Goal: Contribute content: Add original content to the website for others to see

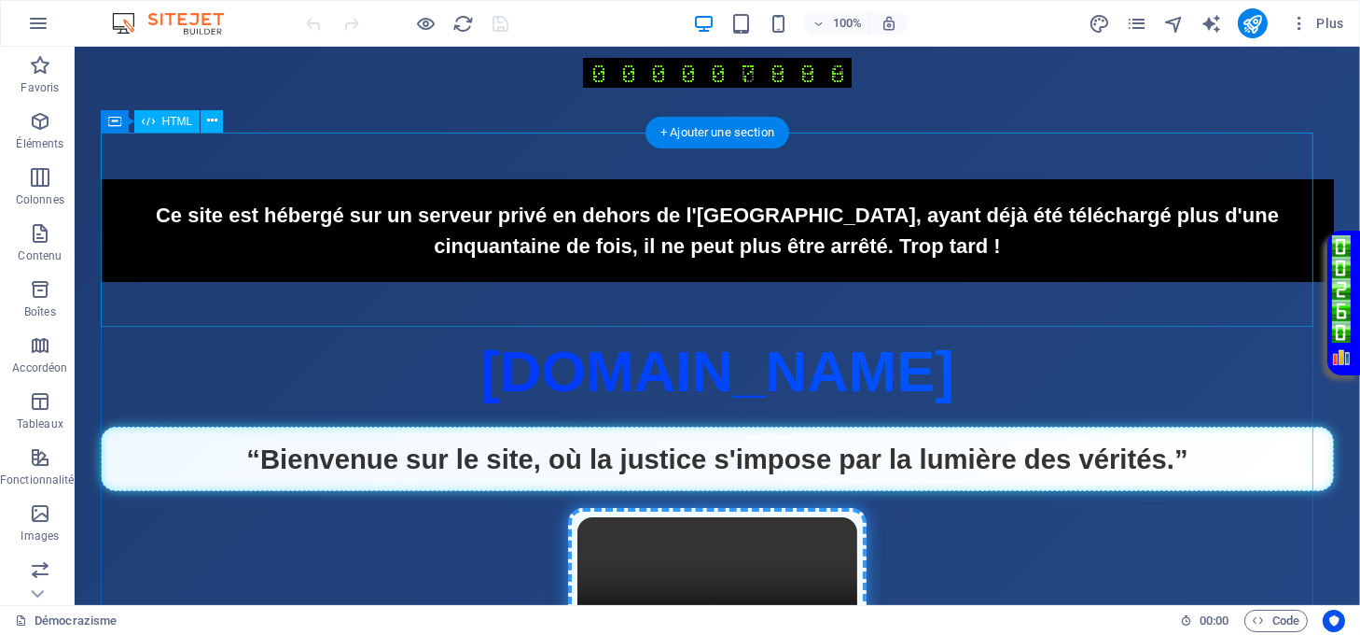
click at [1058, 282] on div "Alerte Ce site est hébergé sur un serveur privé en dehors de l'[GEOGRAPHIC_DATA…" at bounding box center [718, 230] width 1234 height 103
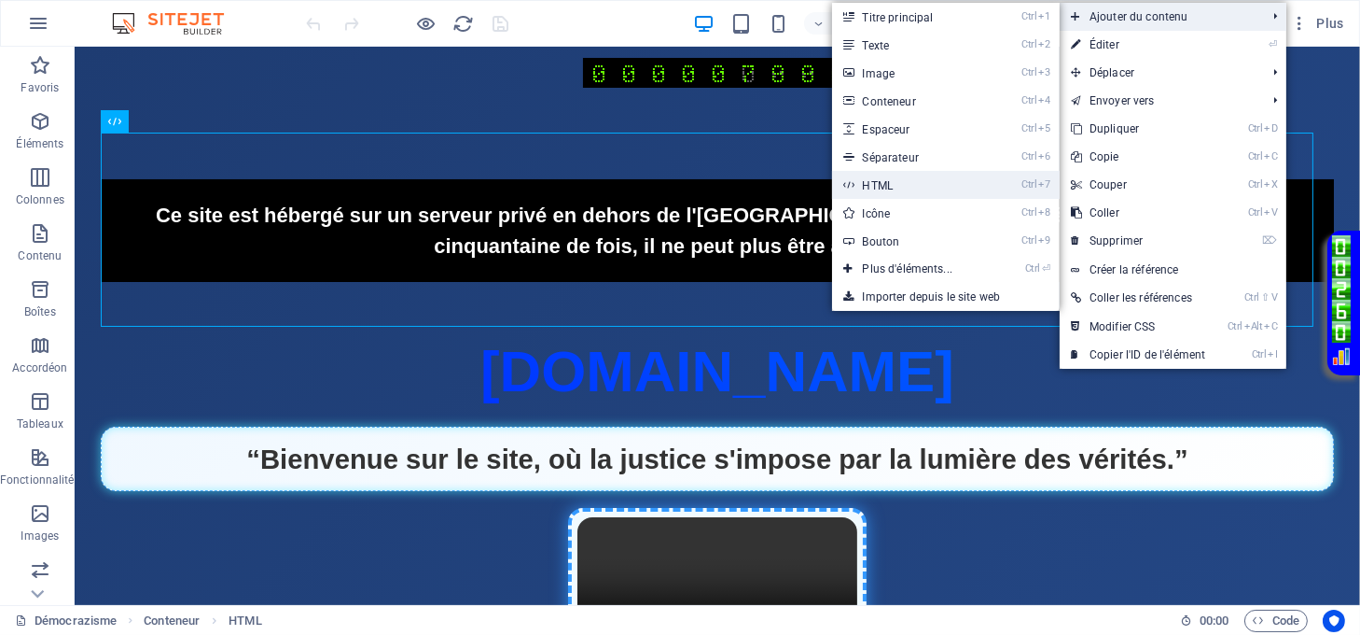
click at [870, 184] on link "Ctrl 7 HTML" at bounding box center [911, 185] width 158 height 28
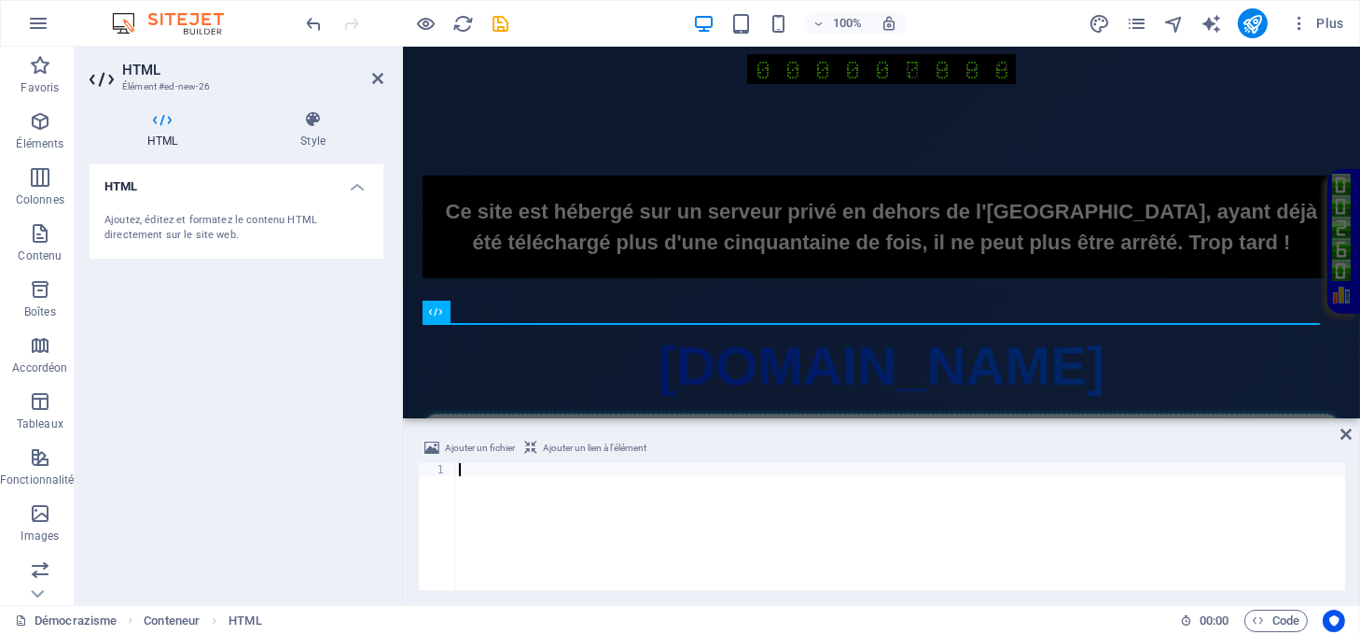
type textarea "?>"
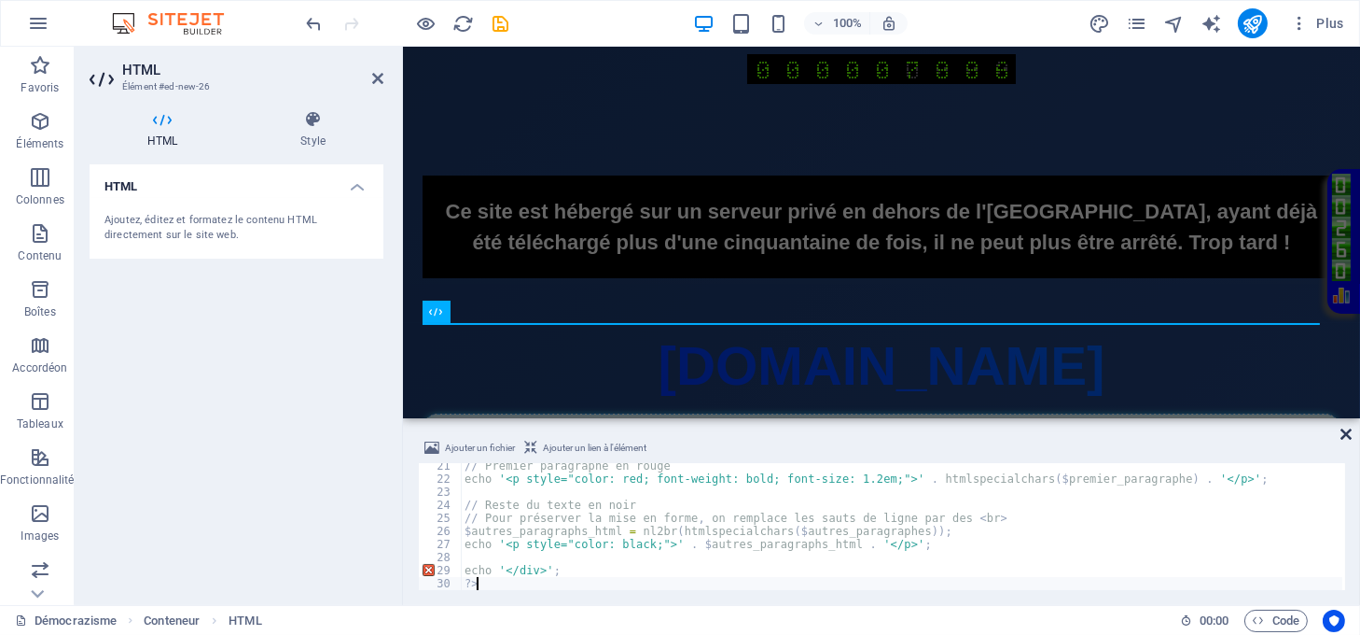
click at [1345, 438] on icon at bounding box center [1346, 433] width 11 height 15
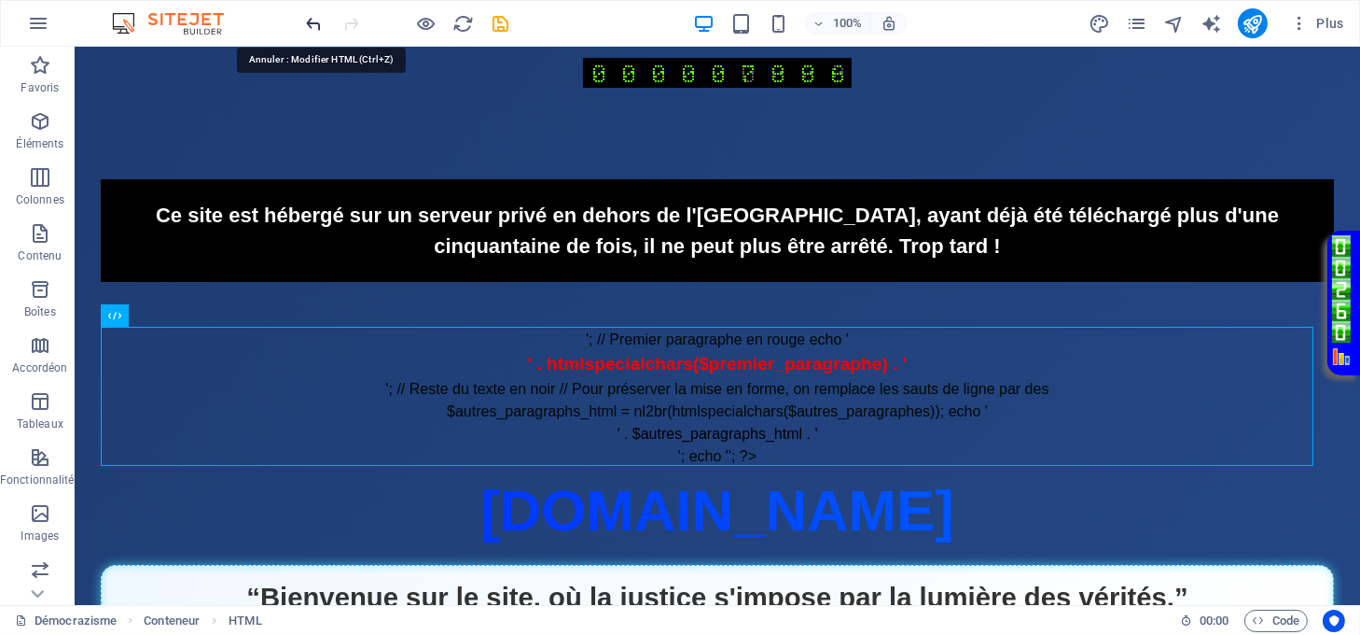
click at [309, 23] on icon "undo" at bounding box center [314, 23] width 21 height 21
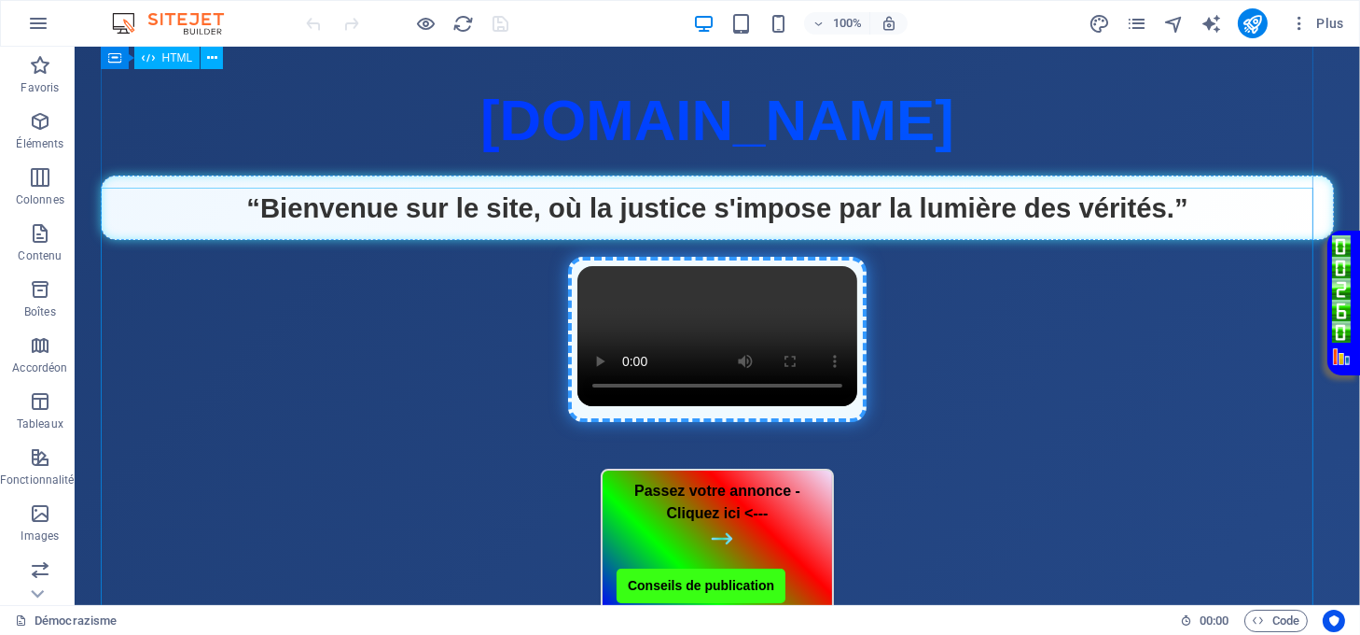
scroll to position [124, 0]
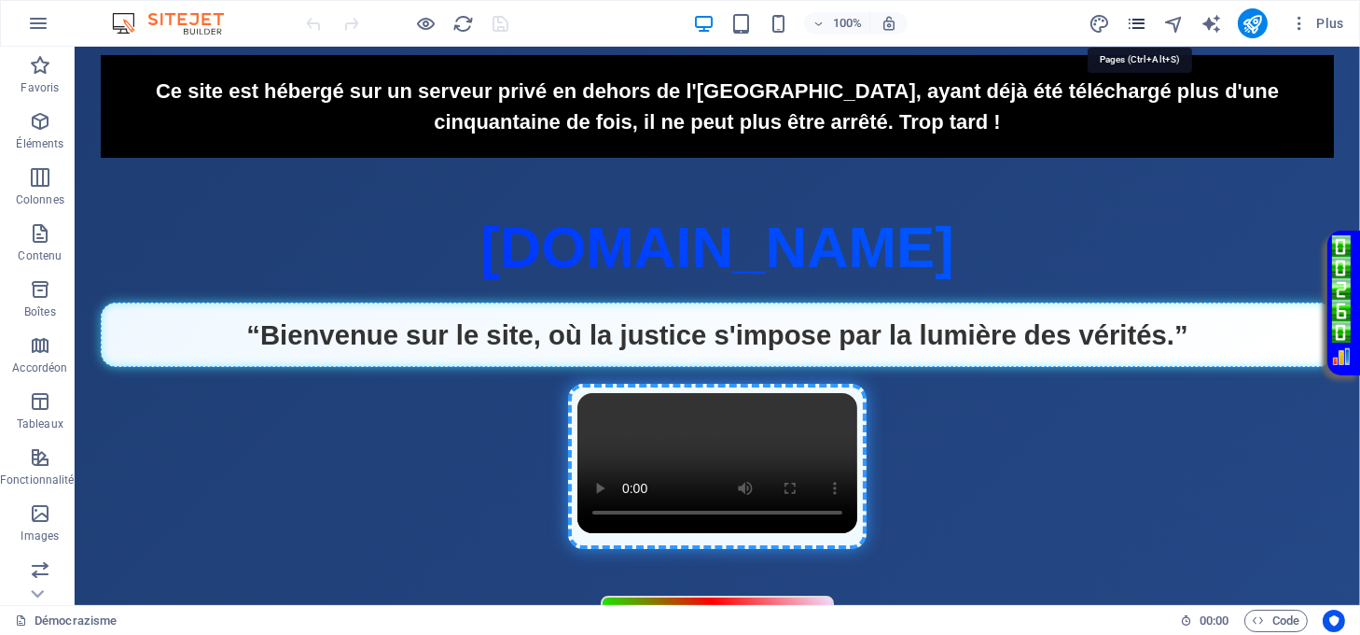
click at [1137, 15] on icon "pages" at bounding box center [1136, 23] width 21 height 21
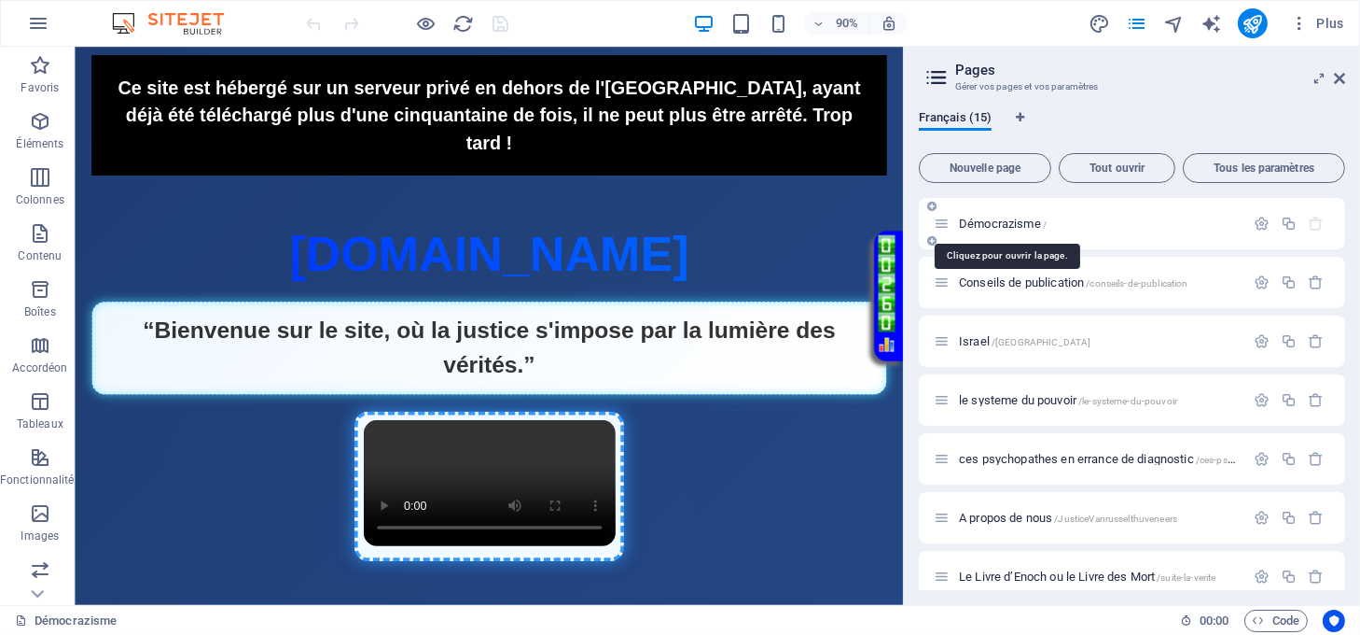
click at [1005, 220] on span "[DEMOGRAPHIC_DATA] /" at bounding box center [1003, 223] width 88 height 14
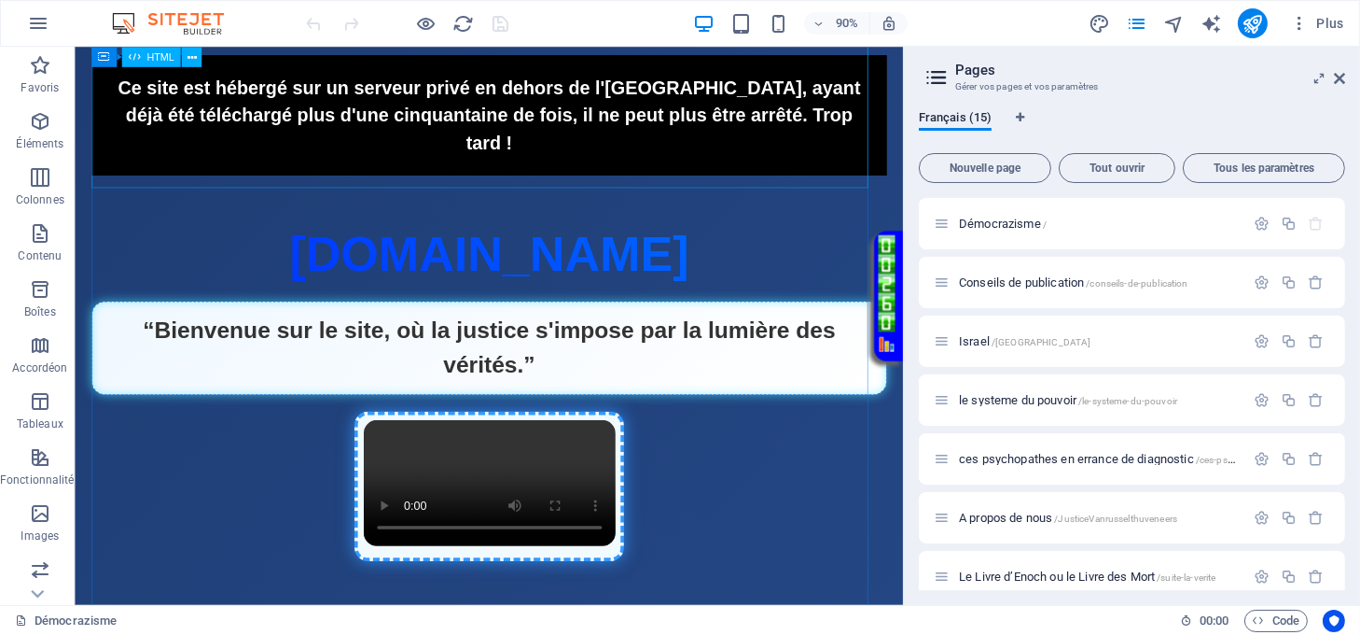
click at [714, 173] on div "Alerte Ce site est hébergé sur un serveur privé en dehors de l'[GEOGRAPHIC_DATA…" at bounding box center [535, 122] width 885 height 133
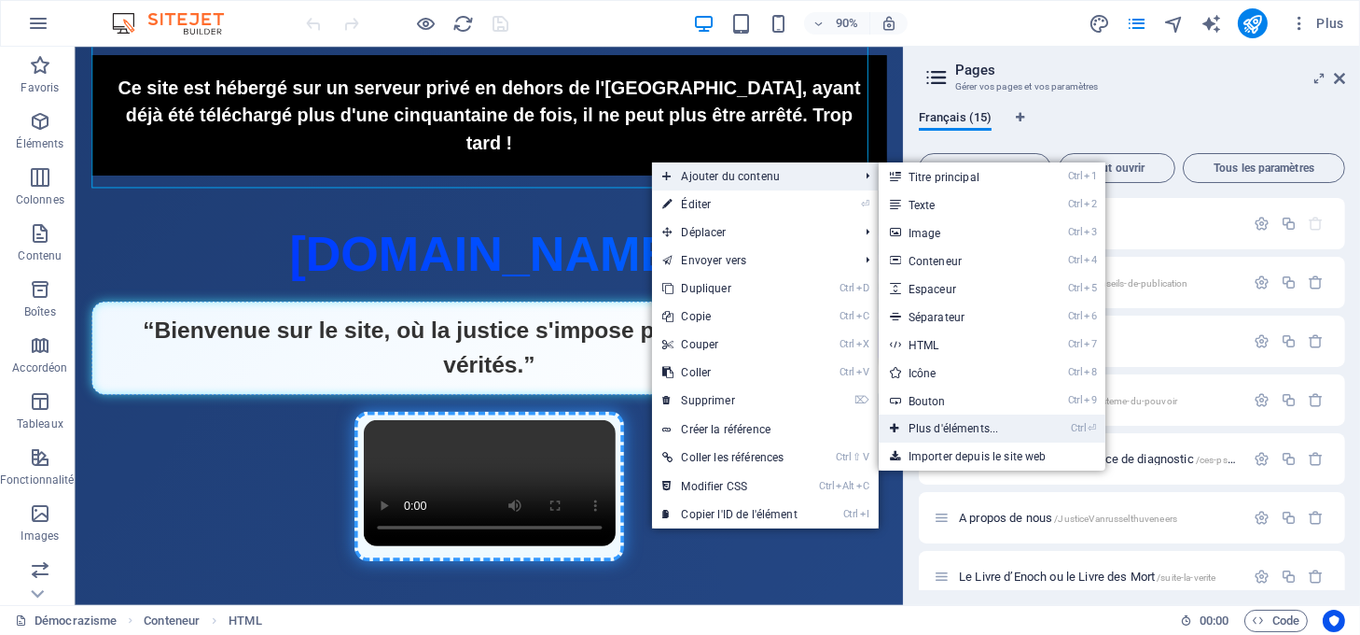
click at [950, 421] on link "Ctrl ⏎ Plus d'éléments..." at bounding box center [958, 428] width 158 height 28
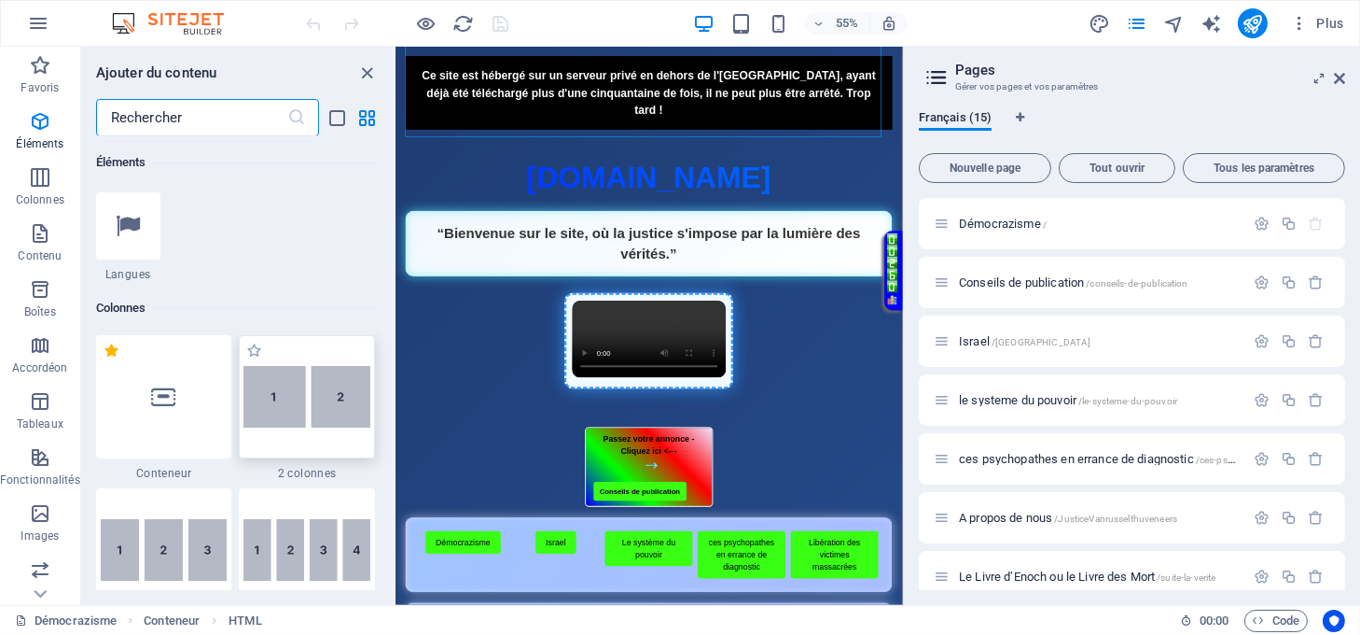
scroll to position [819, 0]
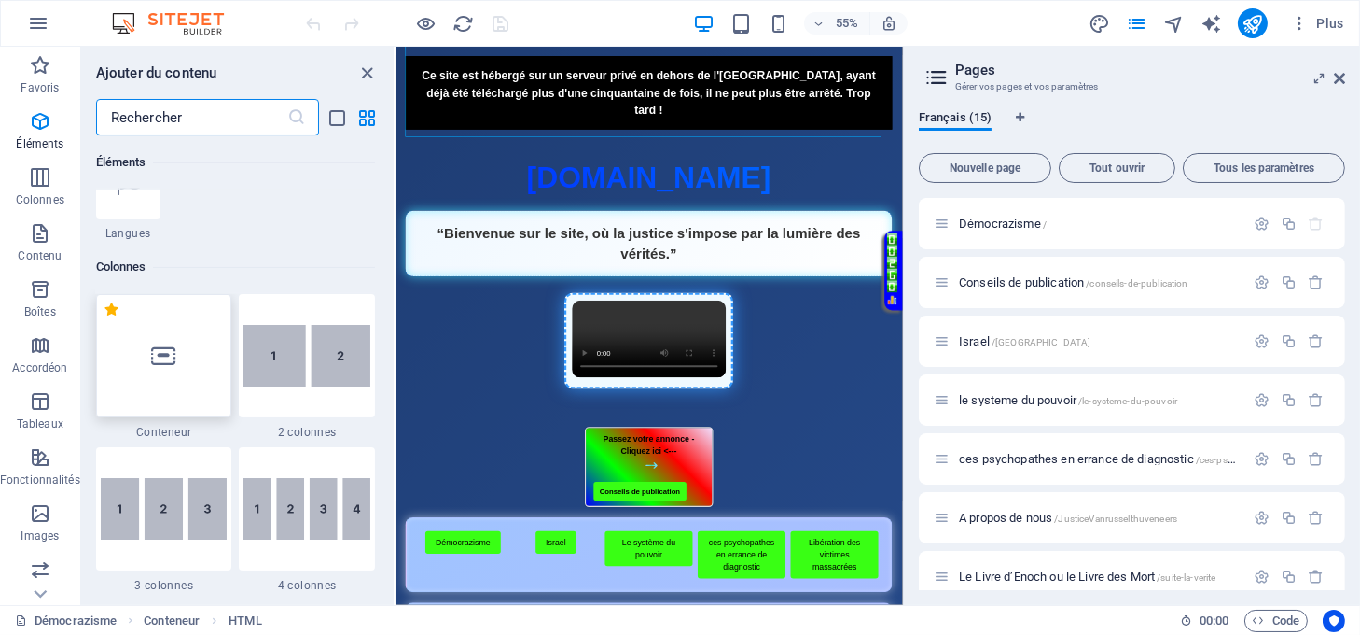
click at [190, 374] on div at bounding box center [164, 355] width 136 height 123
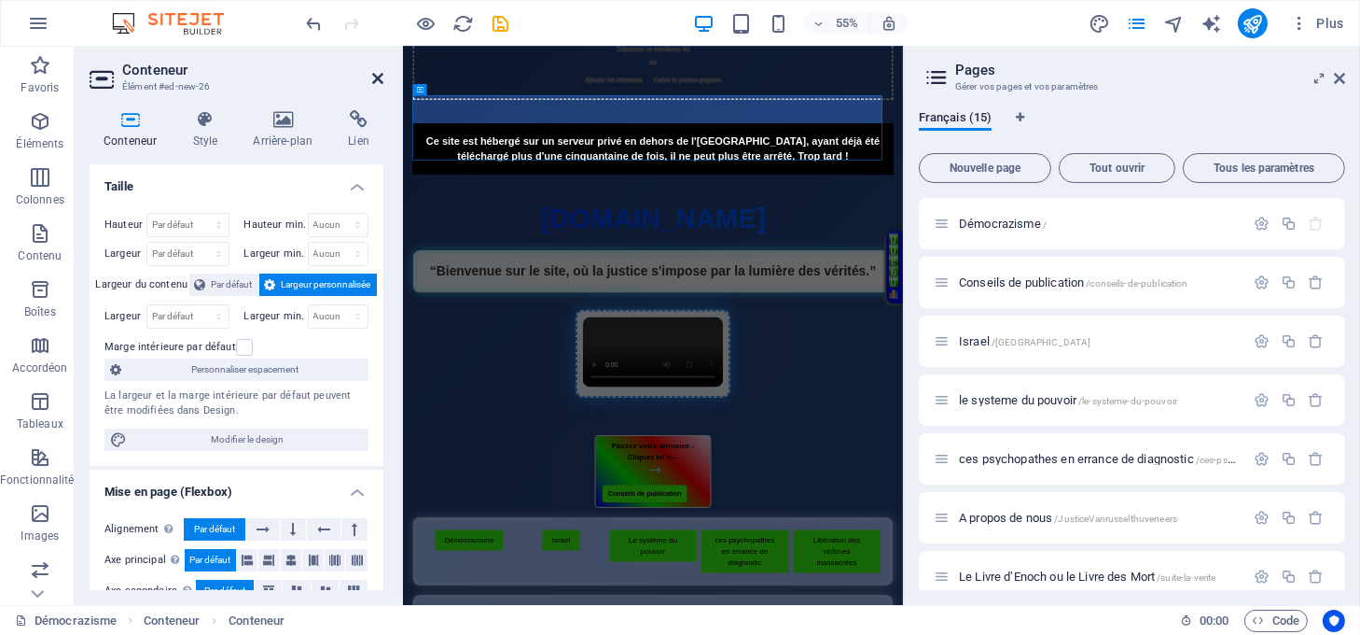
click at [375, 73] on icon at bounding box center [377, 78] width 11 height 15
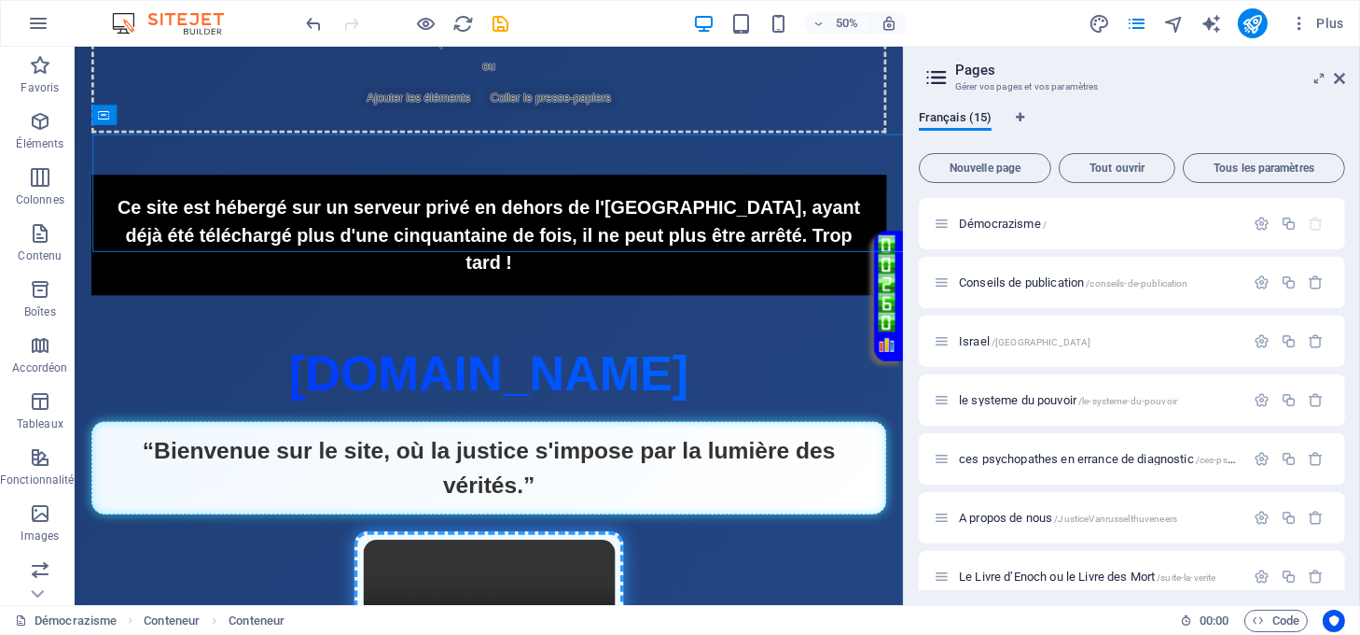
scroll to position [0, 0]
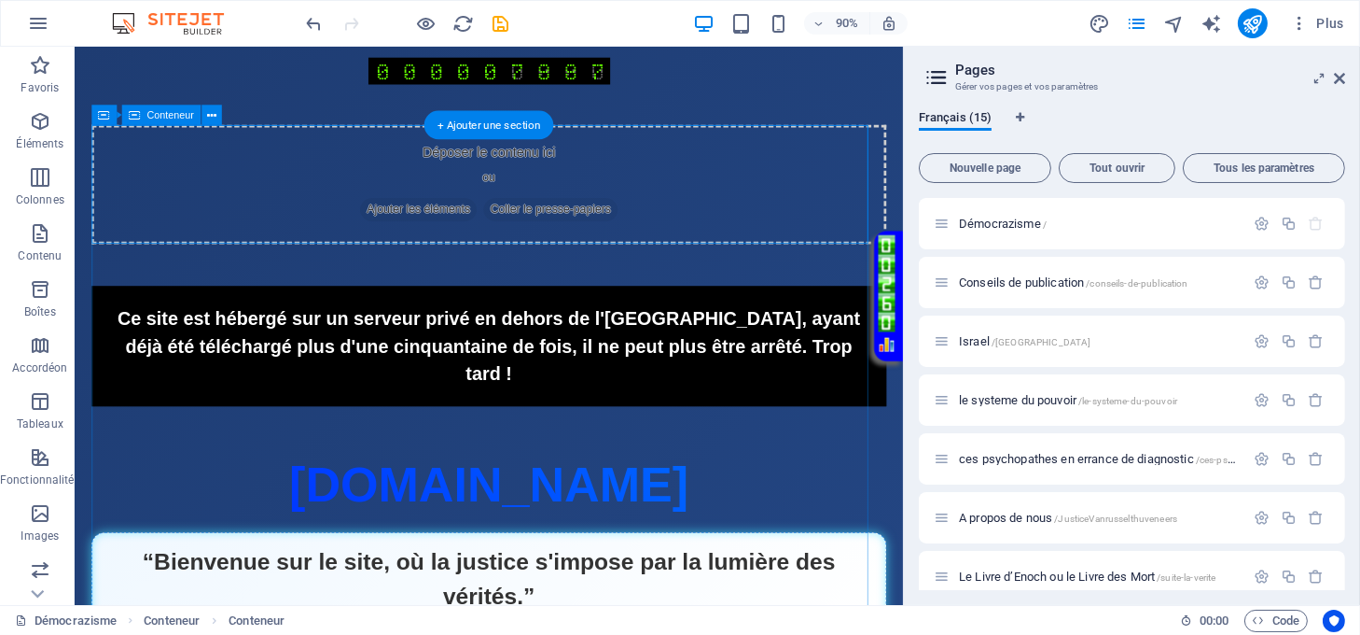
click at [464, 219] on span "Ajouter les éléments" at bounding box center [457, 228] width 130 height 26
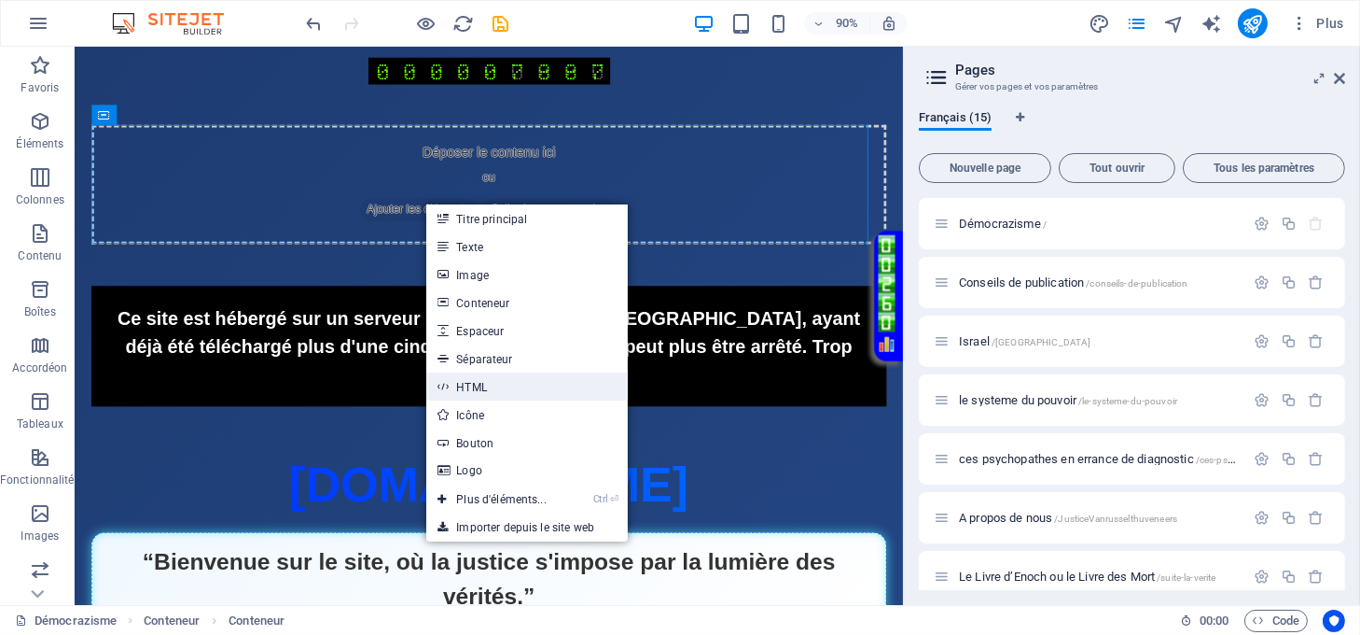
click at [479, 384] on link "HTML" at bounding box center [527, 386] width 202 height 28
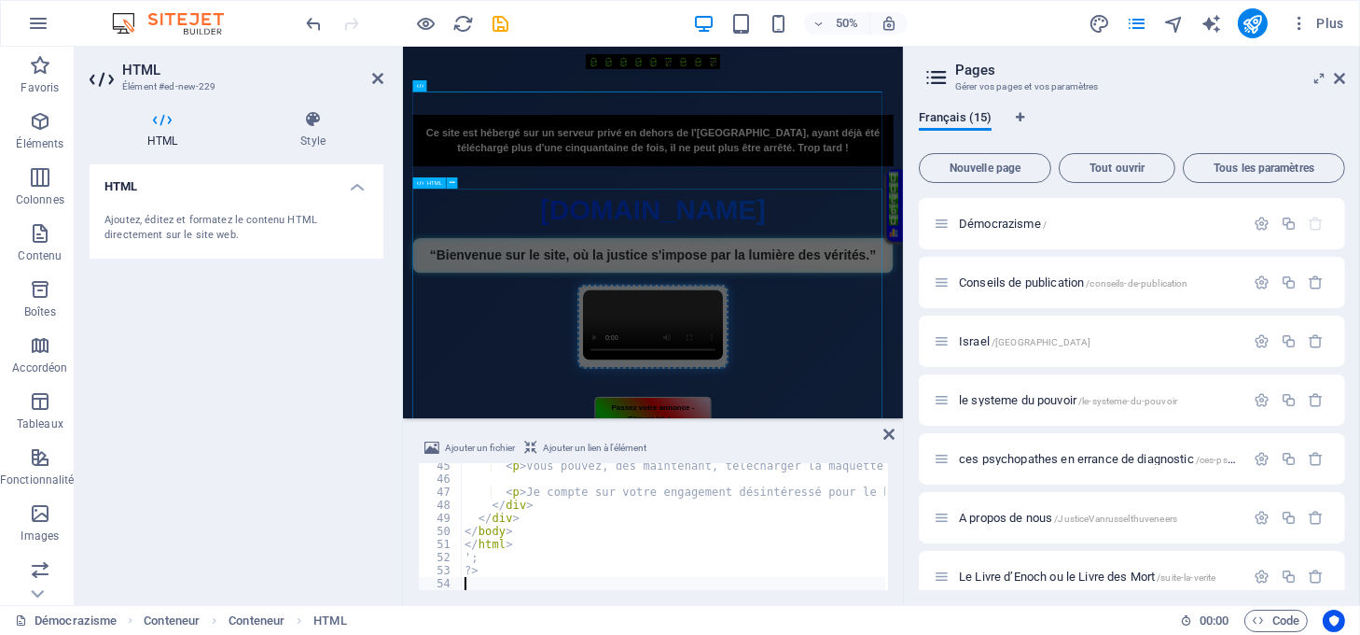
scroll to position [578, 0]
click at [885, 436] on icon at bounding box center [889, 433] width 11 height 15
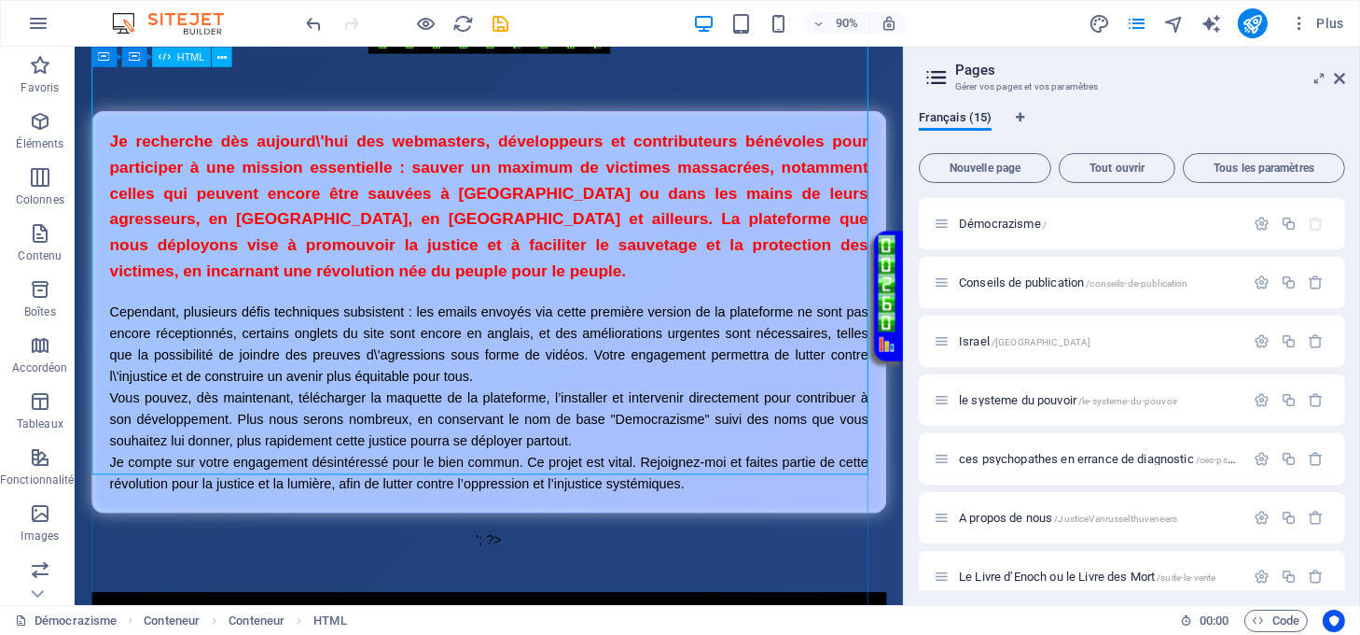
scroll to position [0, 0]
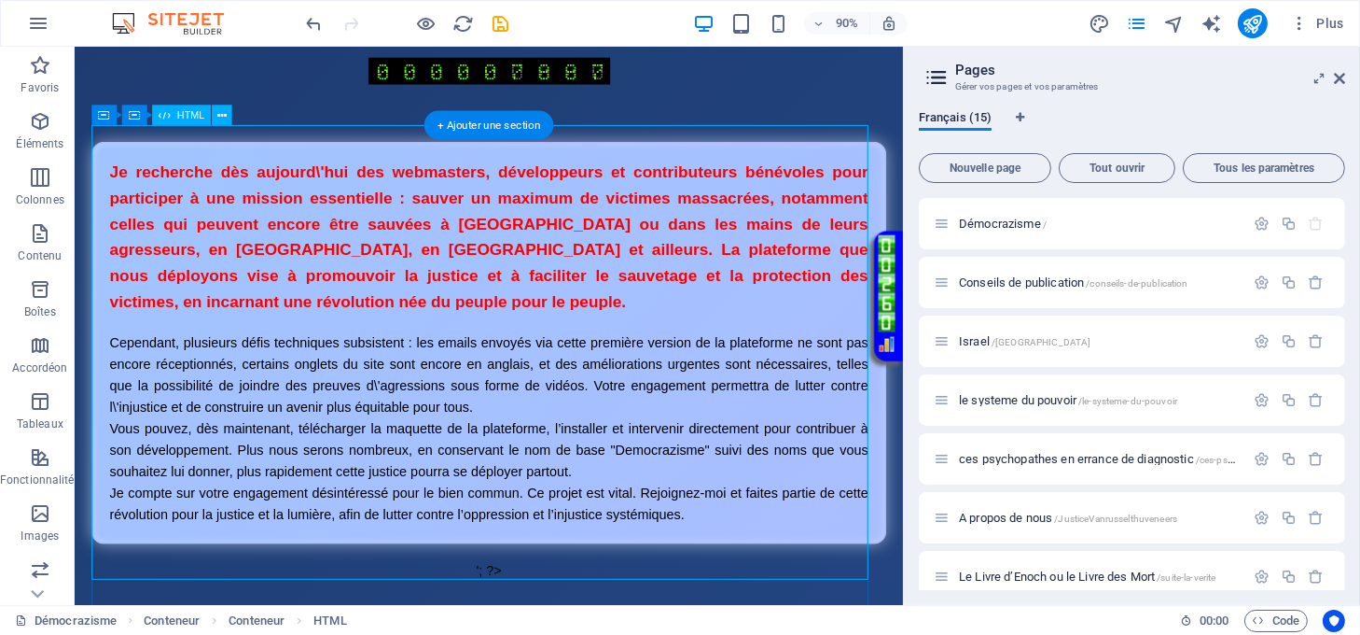
click at [621, 474] on div "Inscription Je recherche dès aujourd\'hui des webmasters, développeurs et contr…" at bounding box center [535, 396] width 885 height 488
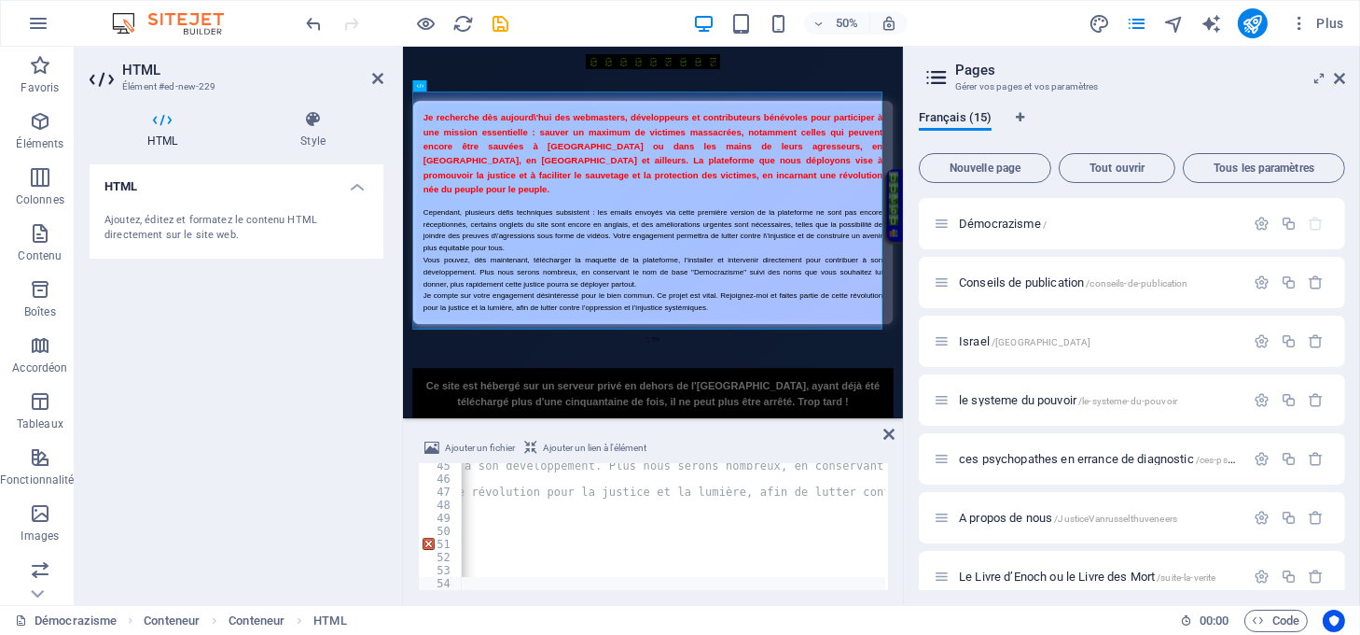
scroll to position [0, 812]
click at [613, 491] on div "< p > Vous pouvez , dès maintenant , télécharger la maquette de la plateforme ,…" at bounding box center [1180, 534] width 3063 height 150
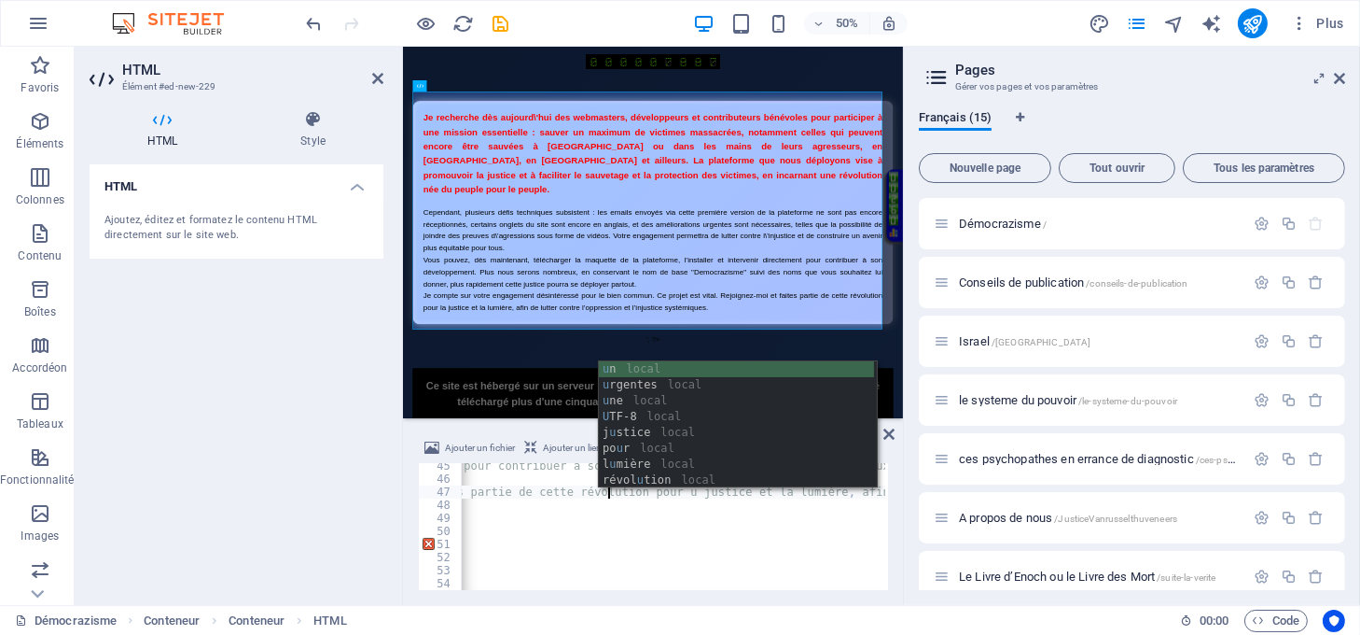
scroll to position [0, 78]
click at [706, 491] on div "< p > Vous pouvez , dès maintenant , télécharger la maquette de la plateforme ,…" at bounding box center [1180, 534] width 3063 height 150
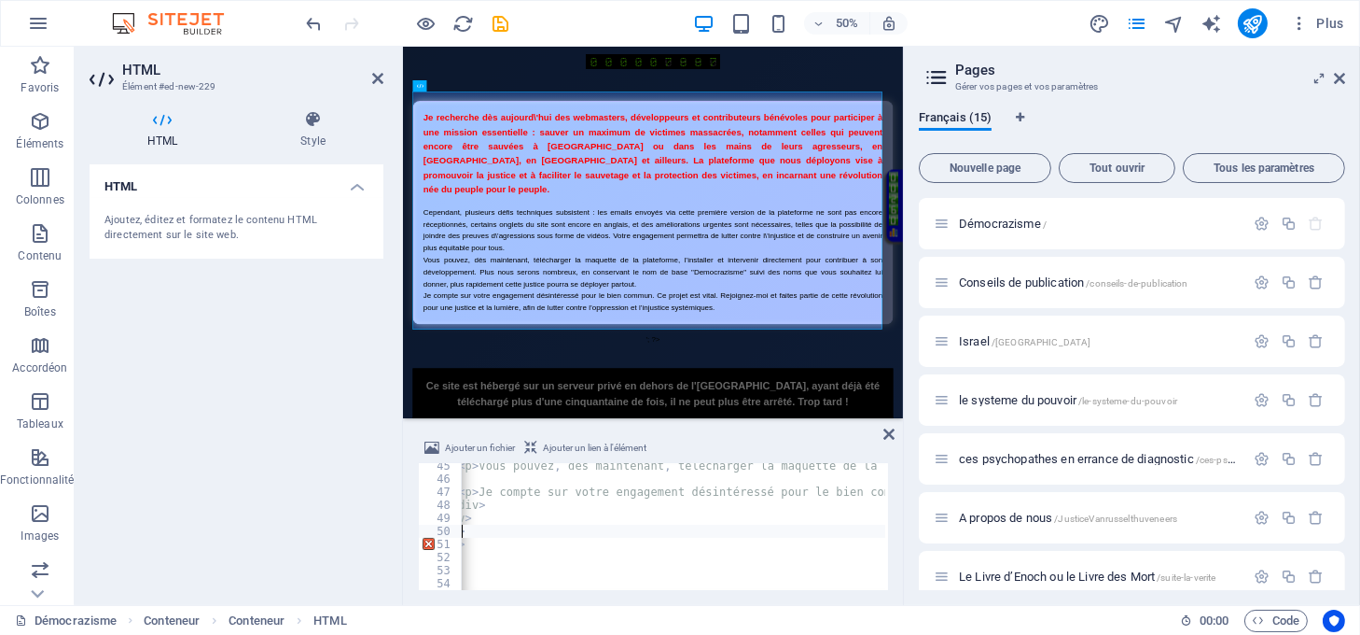
scroll to position [0, 47]
click at [580, 492] on div "< p > Vous pouvez , dès maintenant , télécharger la maquette de la plateforme ,…" at bounding box center [1158, 534] width 3063 height 150
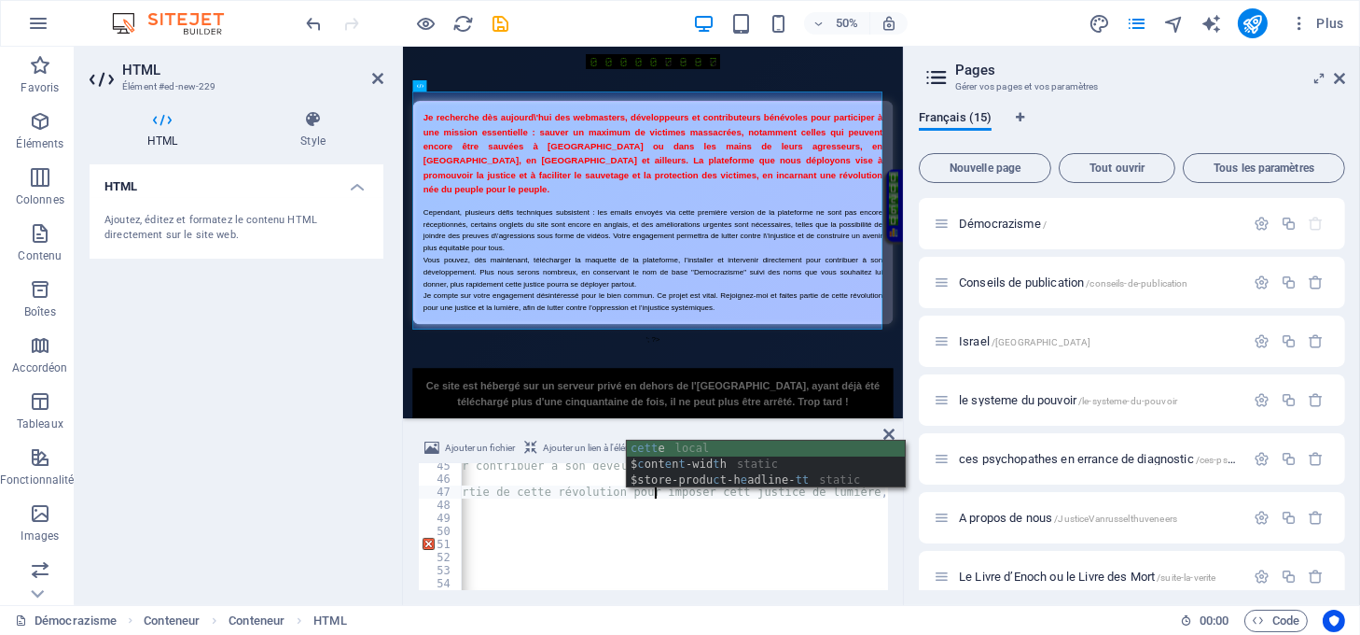
type textarea "<p>Je compte sur votre engagement désintéressé pour le bien commun. Ce projet e…"
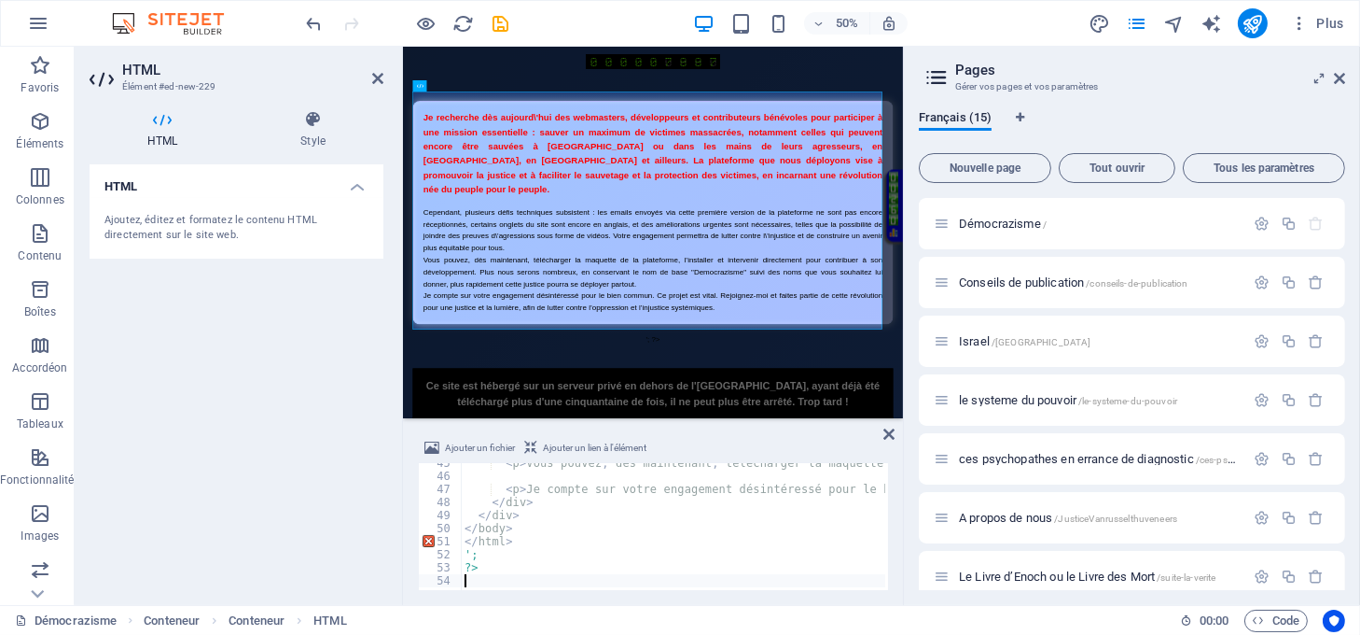
scroll to position [0, 0]
click at [616, 585] on div "<p>Je compte sur votre engagement désintéressé pour le bien commun. Ce projet e…" at bounding box center [653, 526] width 470 height 127
drag, startPoint x: 902, startPoint y: 423, endPoint x: 886, endPoint y: 427, distance: 16.5
click at [886, 427] on icon at bounding box center [889, 433] width 11 height 15
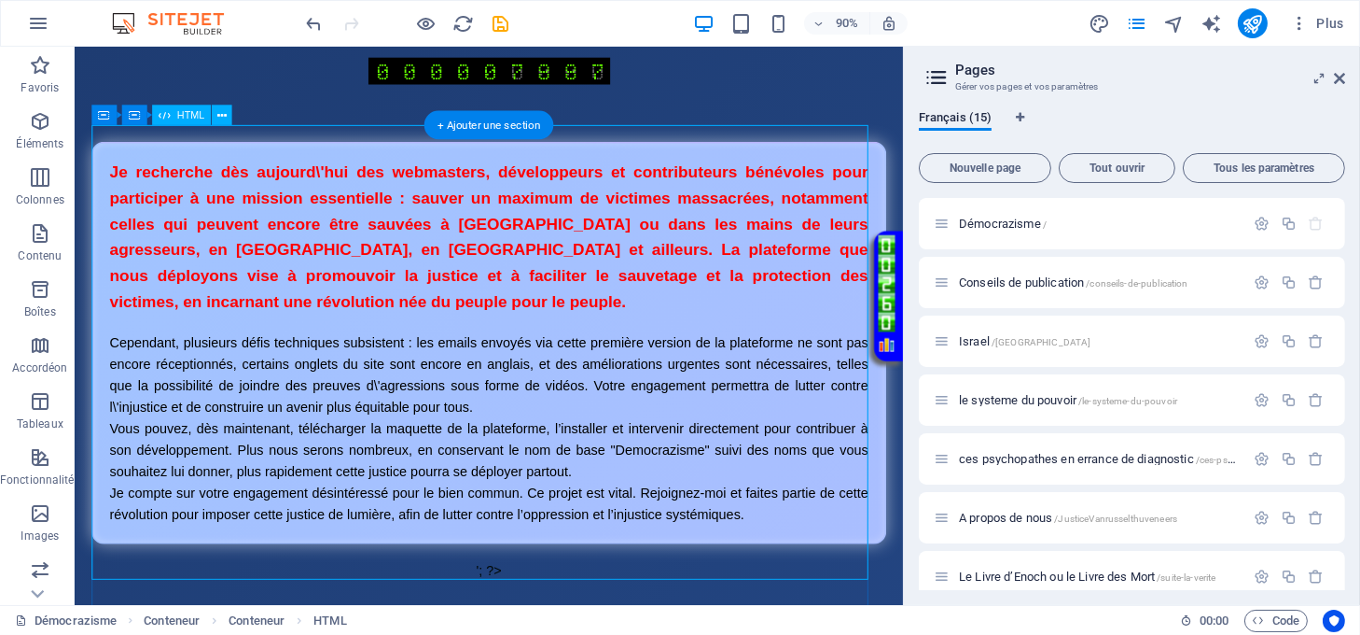
click at [718, 522] on div "Inscription Je recherche dès aujourd\'hui des webmasters, développeurs et contr…" at bounding box center [535, 396] width 885 height 488
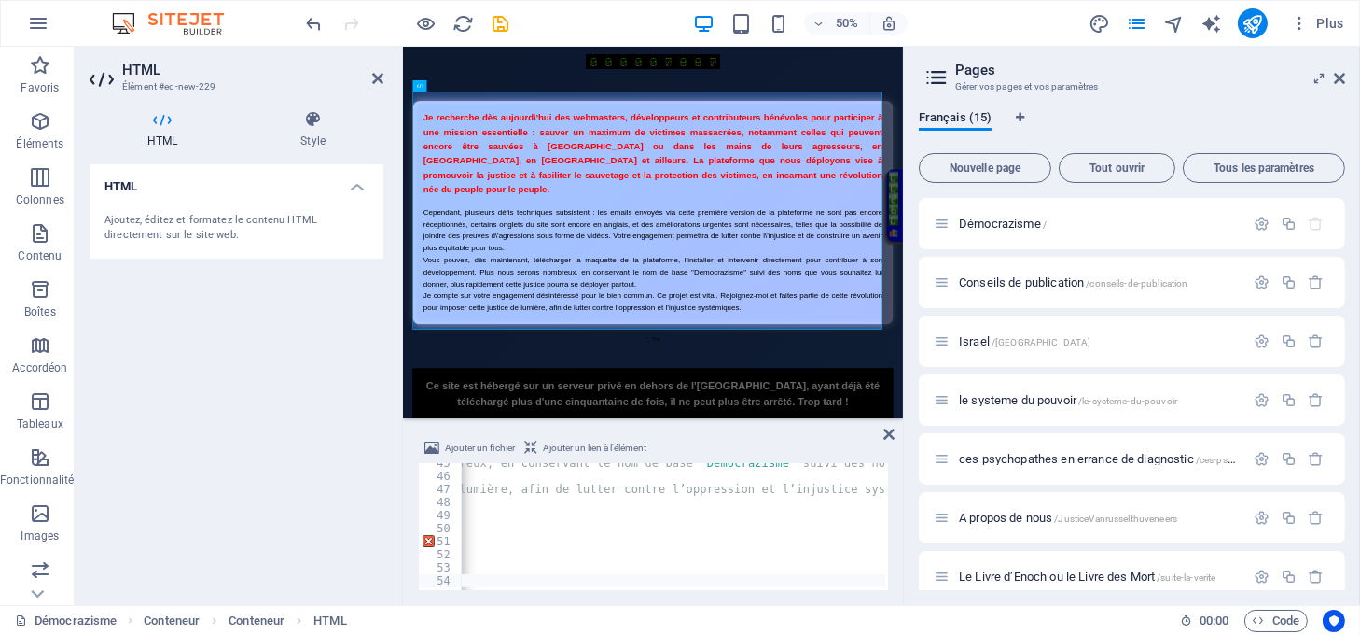
scroll to position [0, 1186]
click at [693, 492] on div "< p > Vous pouvez , dès maintenant , télécharger la maquette de la plateforme ,…" at bounding box center [806, 531] width 3063 height 150
click at [827, 487] on div "< p > Vous pouvez , dès maintenant , télécharger la maquette de la plateforme ,…" at bounding box center [806, 531] width 3063 height 150
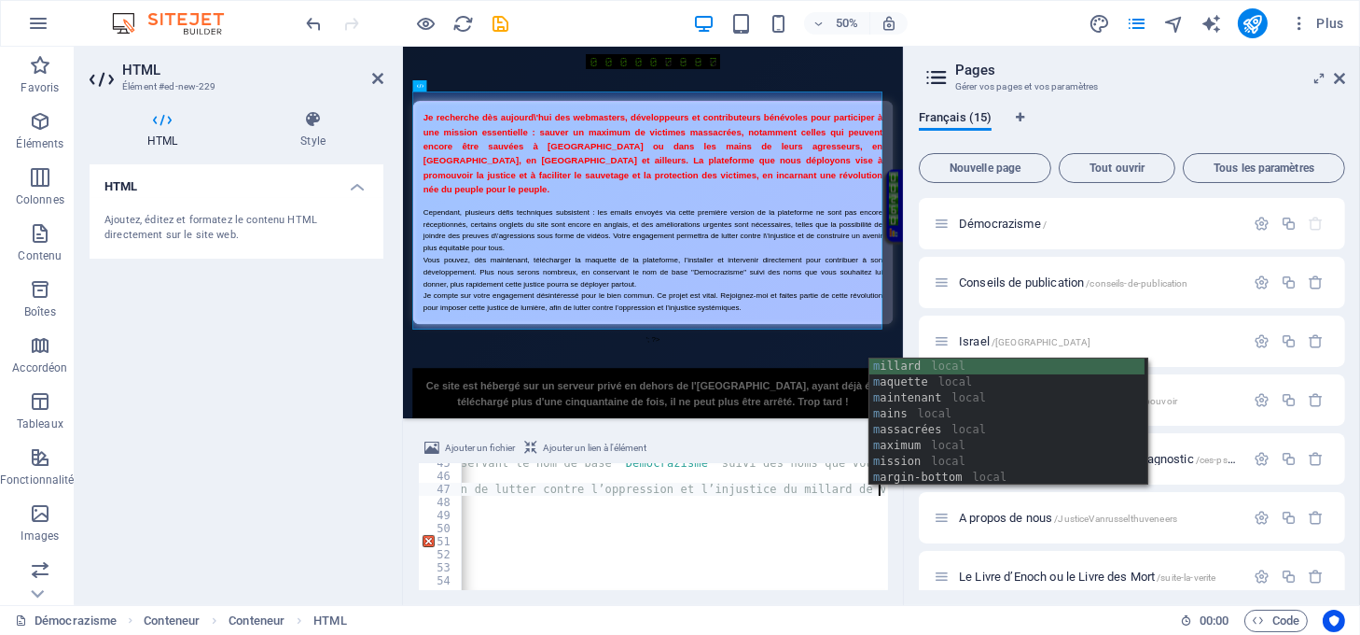
scroll to position [0, 0]
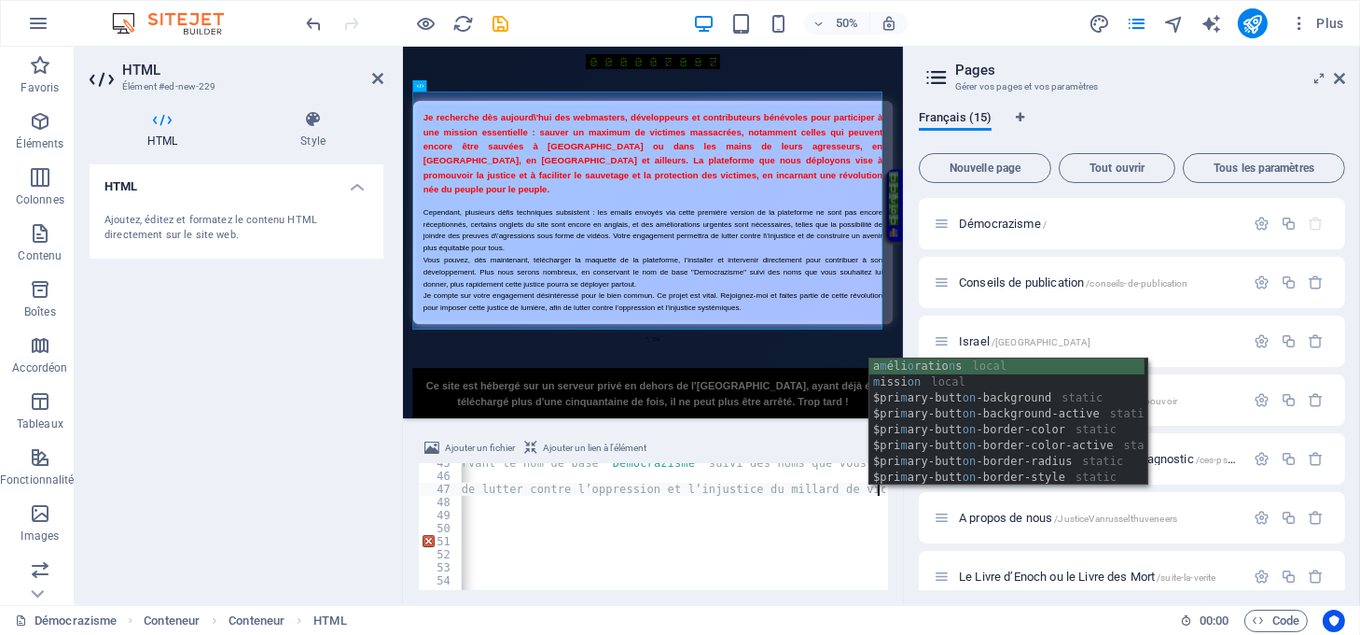
type textarea "<p>Je compte sur votre engagement désintéressé pour le bien commun. Ce projet e…"
click at [1243, 18] on icon "publish" at bounding box center [1252, 23] width 21 height 21
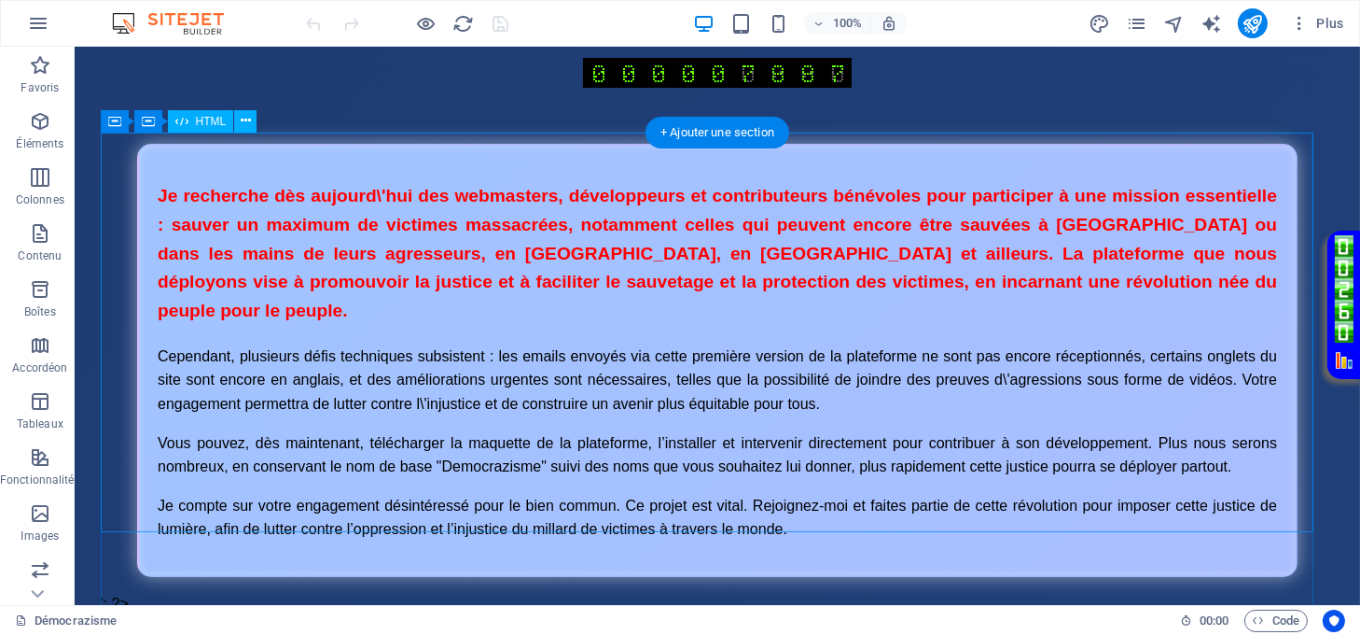
click at [858, 419] on div "Inscription Je recherche dès aujourd\'hui des webmasters, développeurs et contr…" at bounding box center [718, 378] width 1234 height 468
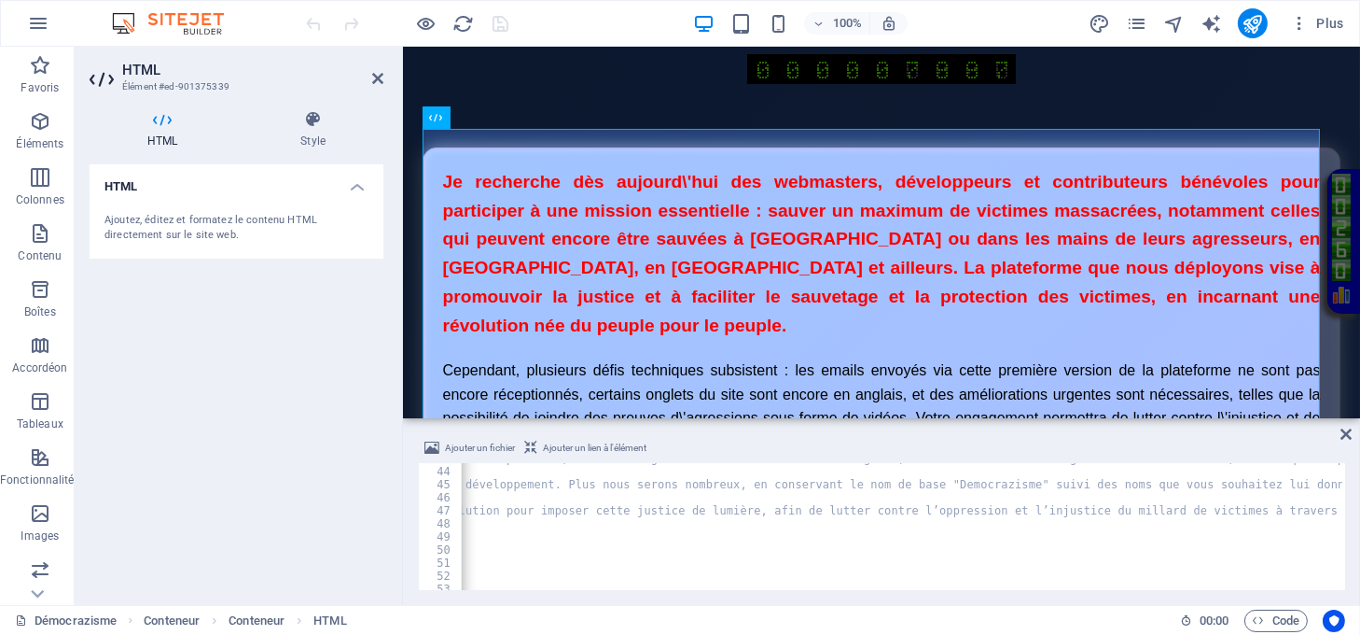
scroll to position [0, 961]
click at [983, 506] on div "< p > Cependant, plusieurs défis techniques subsistent : les emails envoyés via…" at bounding box center [1031, 527] width 3063 height 150
click at [992, 512] on div "< p > Cependant, plusieurs défis techniques subsistent : les emails envoyés via…" at bounding box center [1031, 527] width 3063 height 150
click at [1327, 507] on div "< p > Cependant, plusieurs défis techniques subsistent : les emails envoyés via…" at bounding box center [1031, 527] width 3063 height 150
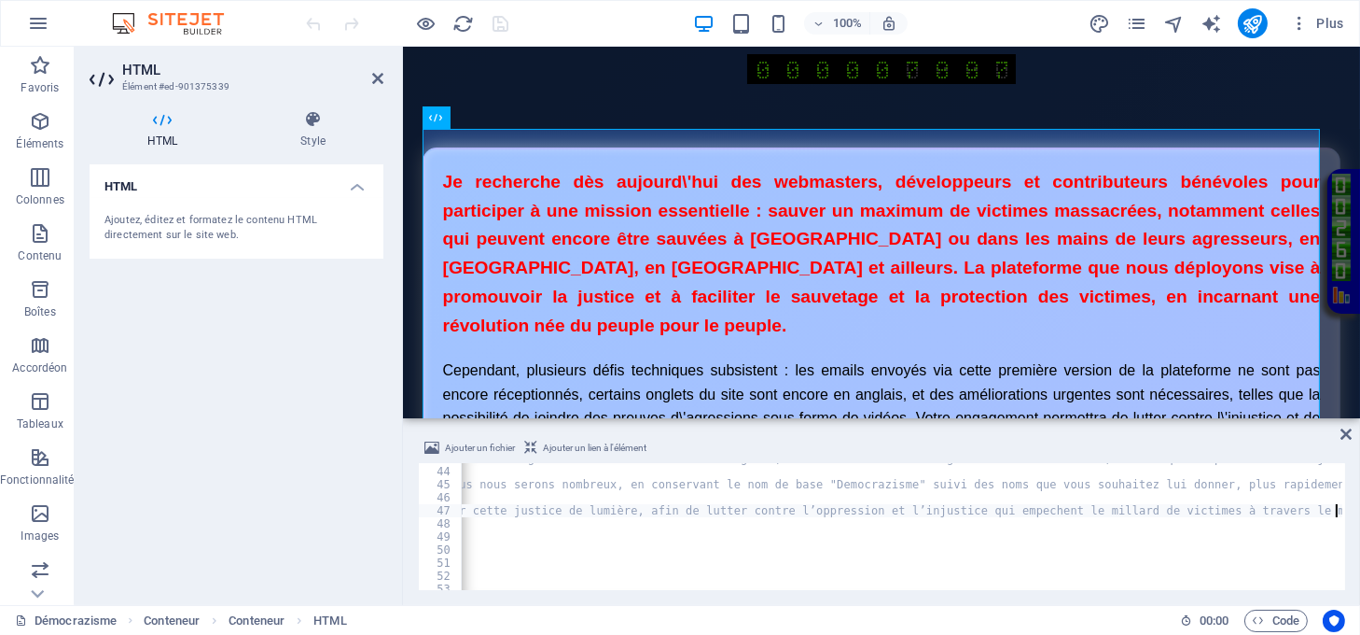
scroll to position [0, 0]
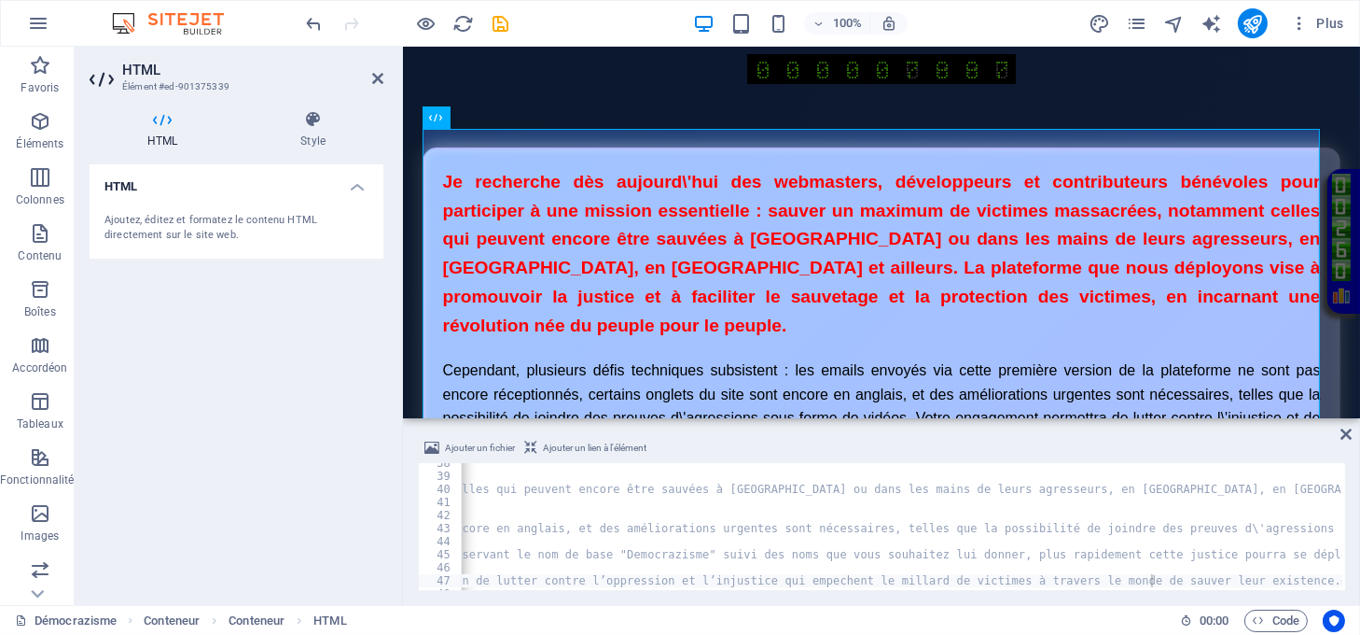
drag, startPoint x: 888, startPoint y: 592, endPoint x: 817, endPoint y: 592, distance: 70.9
click at [817, 592] on div "Ajouter un fichier Ajouter un lien à l'élément <p>Je compte sur votre engagemen…" at bounding box center [881, 513] width 957 height 183
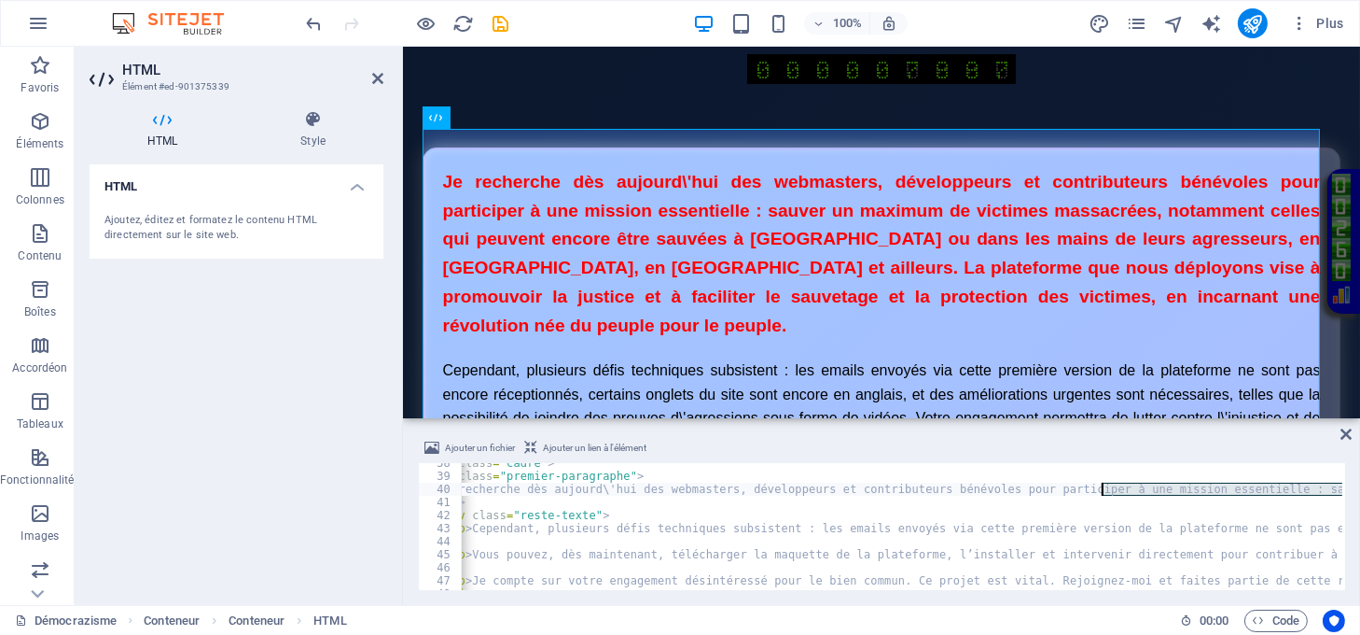
drag, startPoint x: 1171, startPoint y: 491, endPoint x: 1101, endPoint y: 491, distance: 70.0
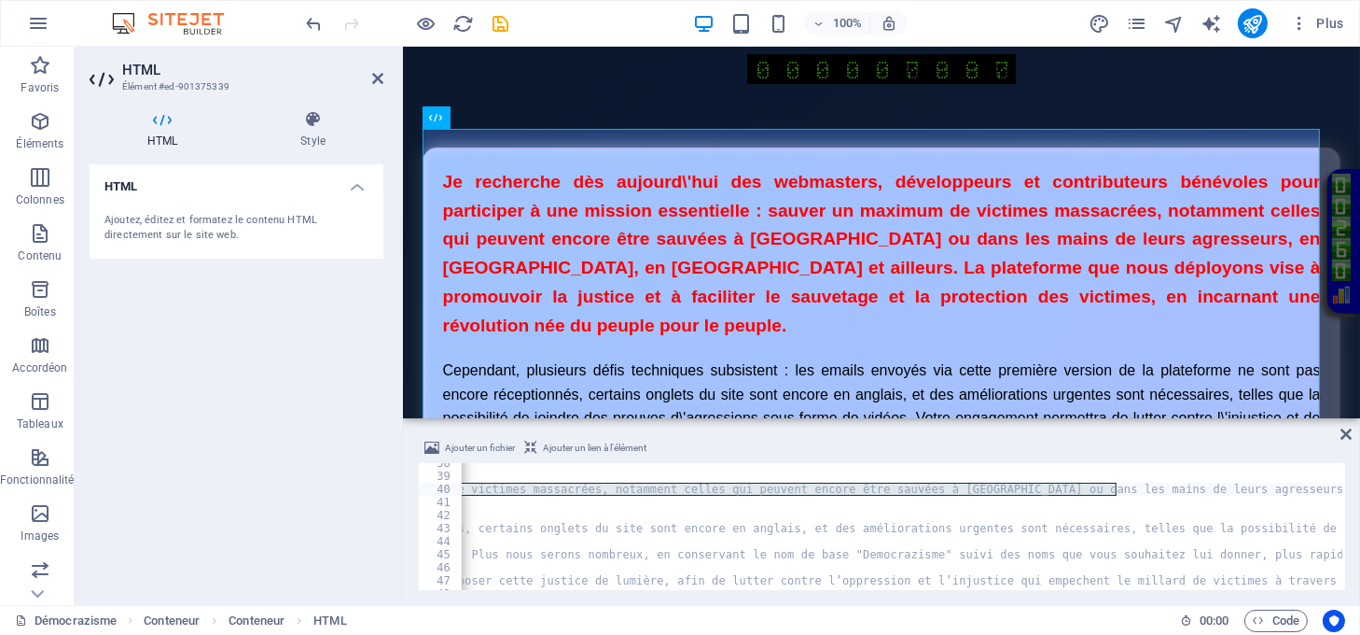
scroll to position [0, 1057]
click at [1111, 492] on div "< div class = "cadre" > < p class = "premier-paragraphe" > Je recherche dès auj…" at bounding box center [902, 526] width 882 height 127
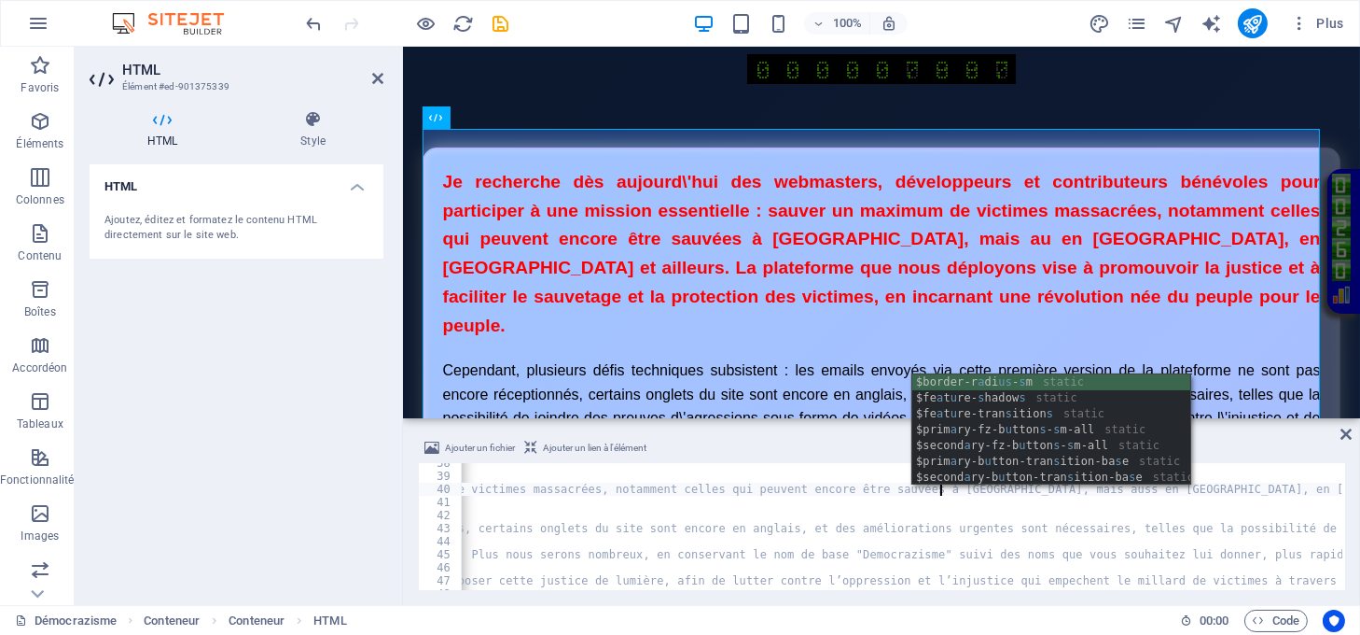
scroll to position [0, 124]
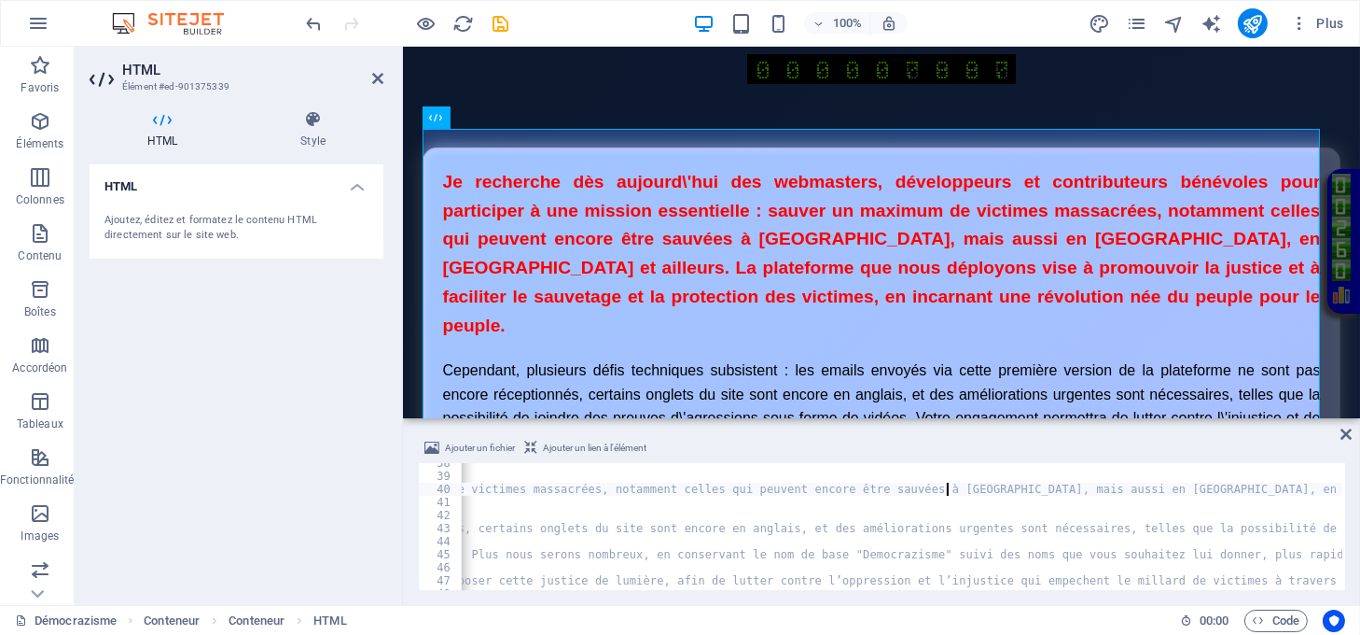
click at [963, 490] on div "< div class = "cadre" > < p class = "premier-paragraphe" > Je recherche dès auj…" at bounding box center [850, 531] width 2894 height 150
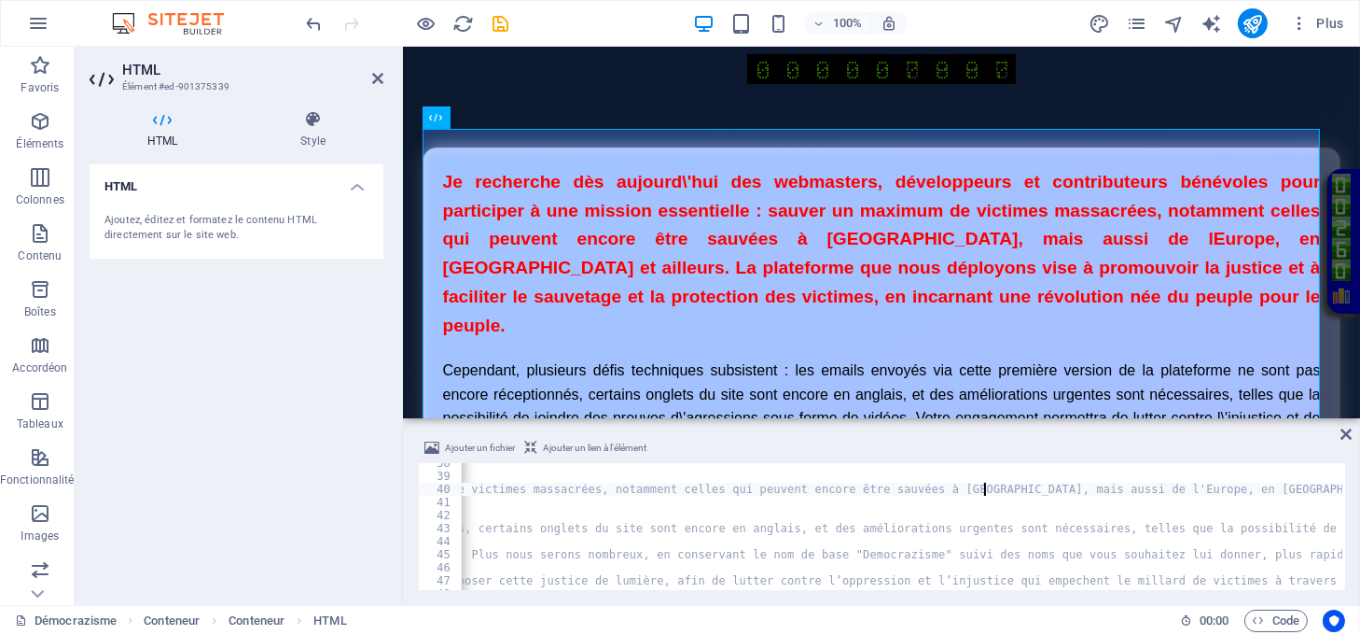
scroll to position [0, 128]
click at [1053, 492] on div "< div class = "cadre" > < p class = "premier-paragraphe" > Je recherche dès auj…" at bounding box center [856, 531] width 2906 height 150
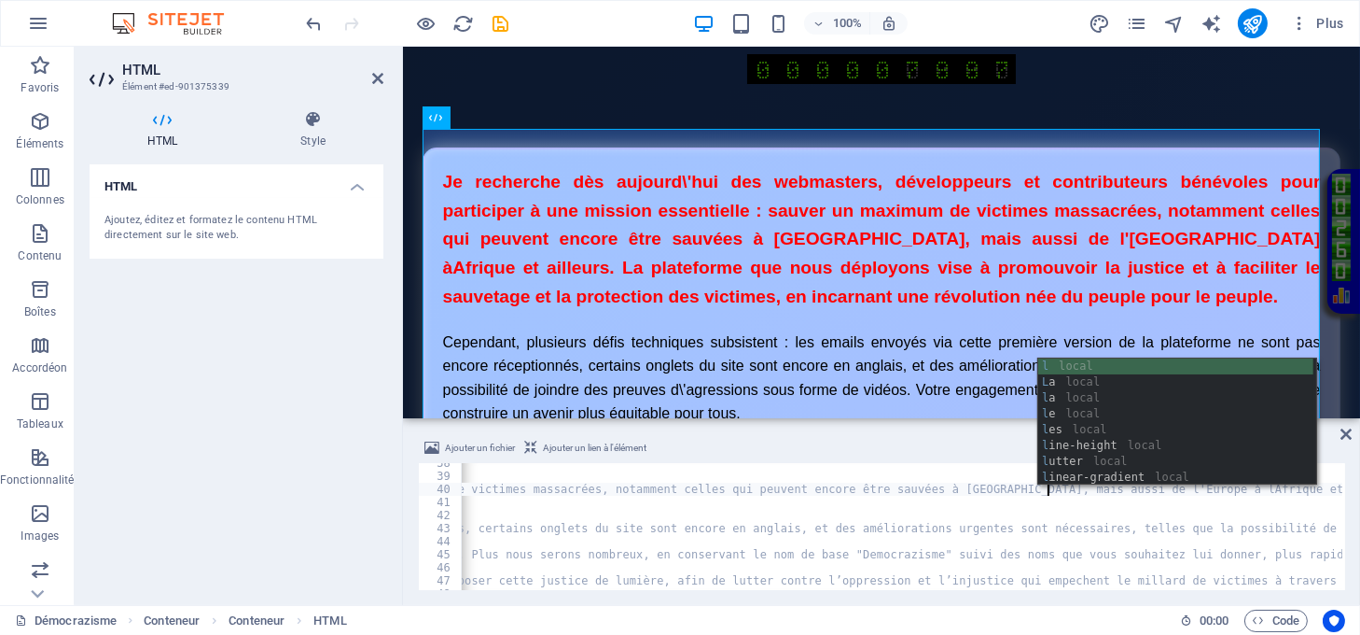
scroll to position [0, 133]
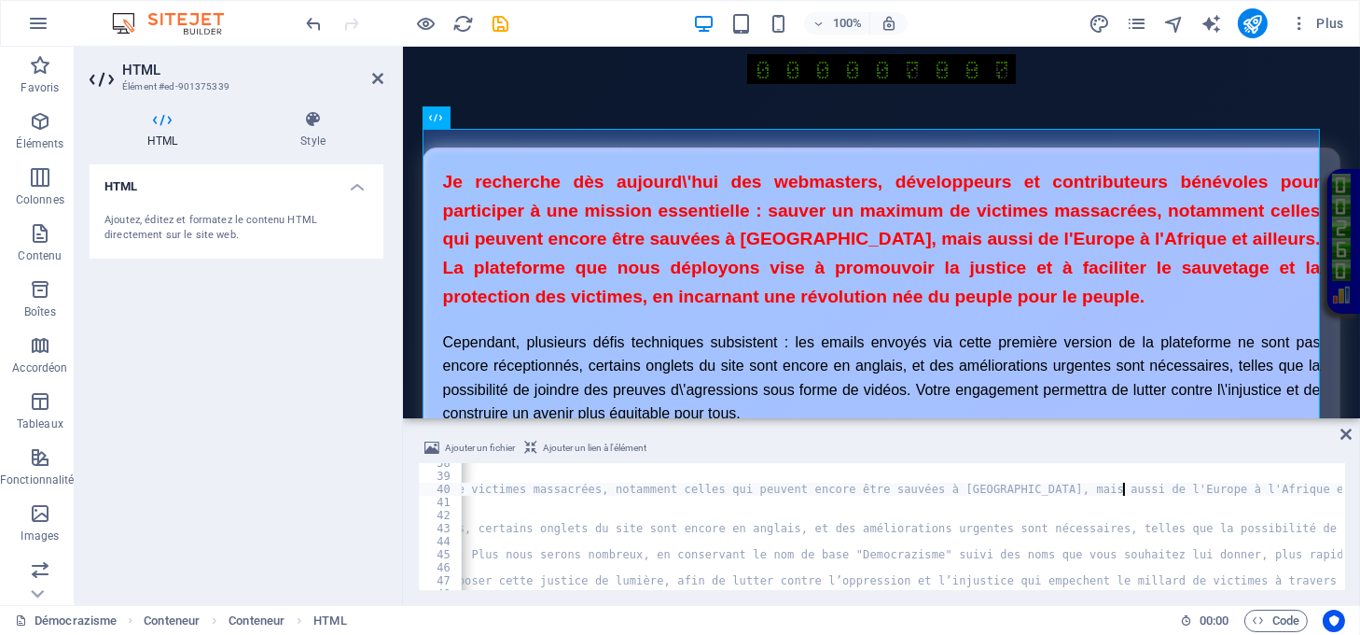
click at [1123, 487] on div "< div class = "cadre" > < p class = "premier-paragraphe" > Je recherche dès auj…" at bounding box center [856, 531] width 2906 height 150
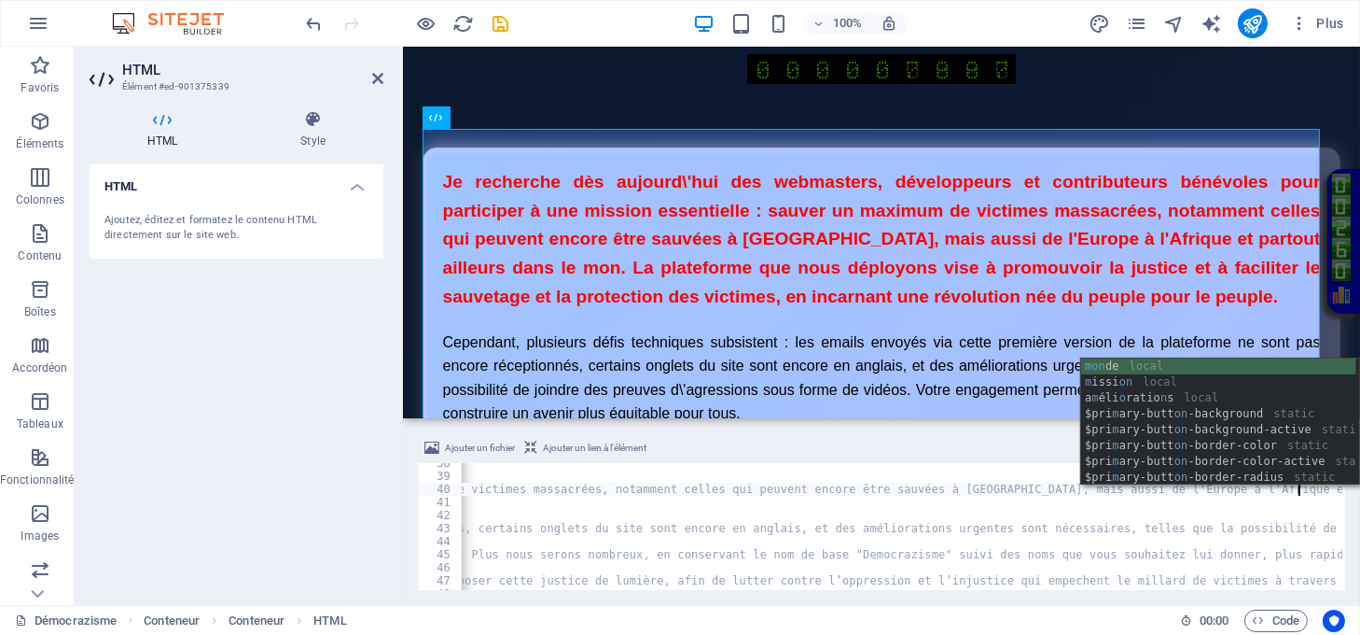
scroll to position [0, 154]
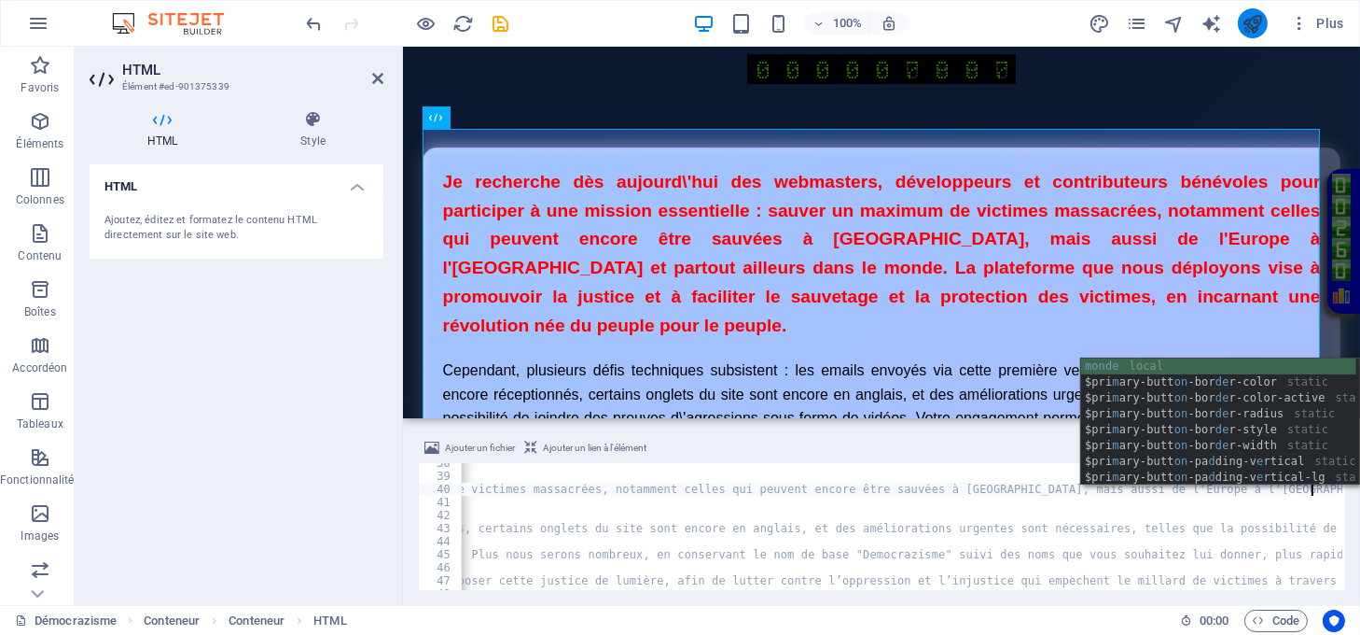
type textarea "Je recherche dès aujourd\'hui des webmasters, développeurs et contributeurs bén…"
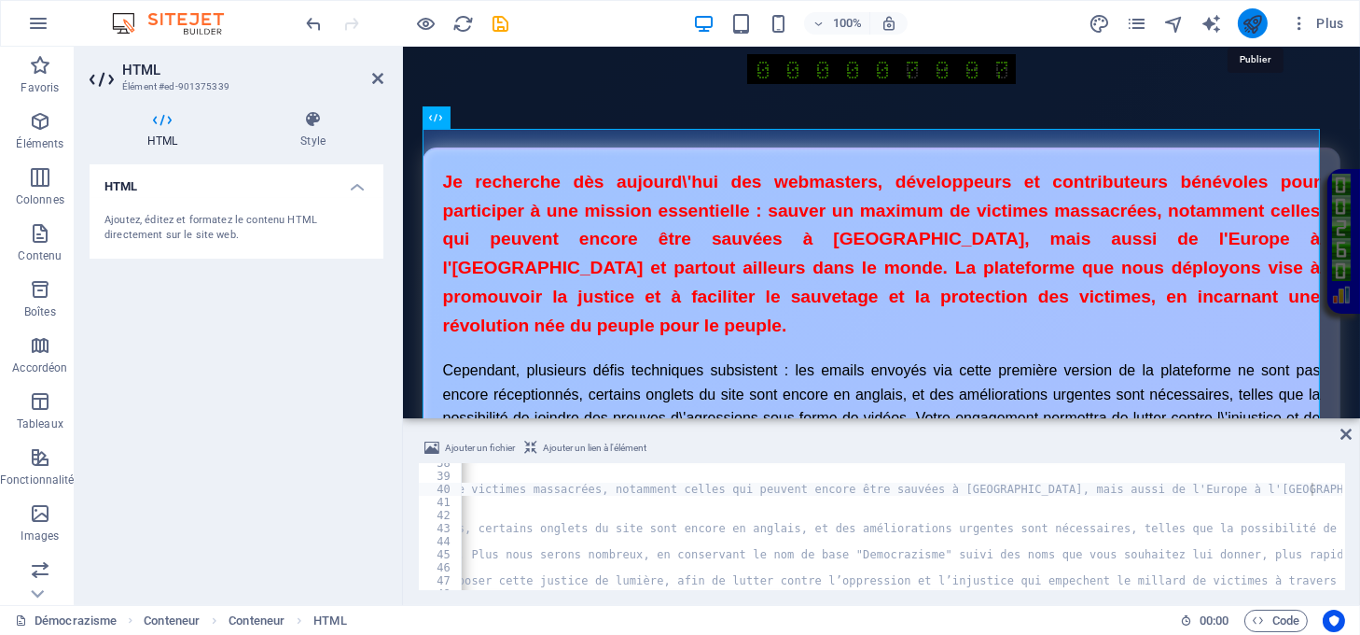
click at [1243, 21] on icon "publish" at bounding box center [1252, 23] width 21 height 21
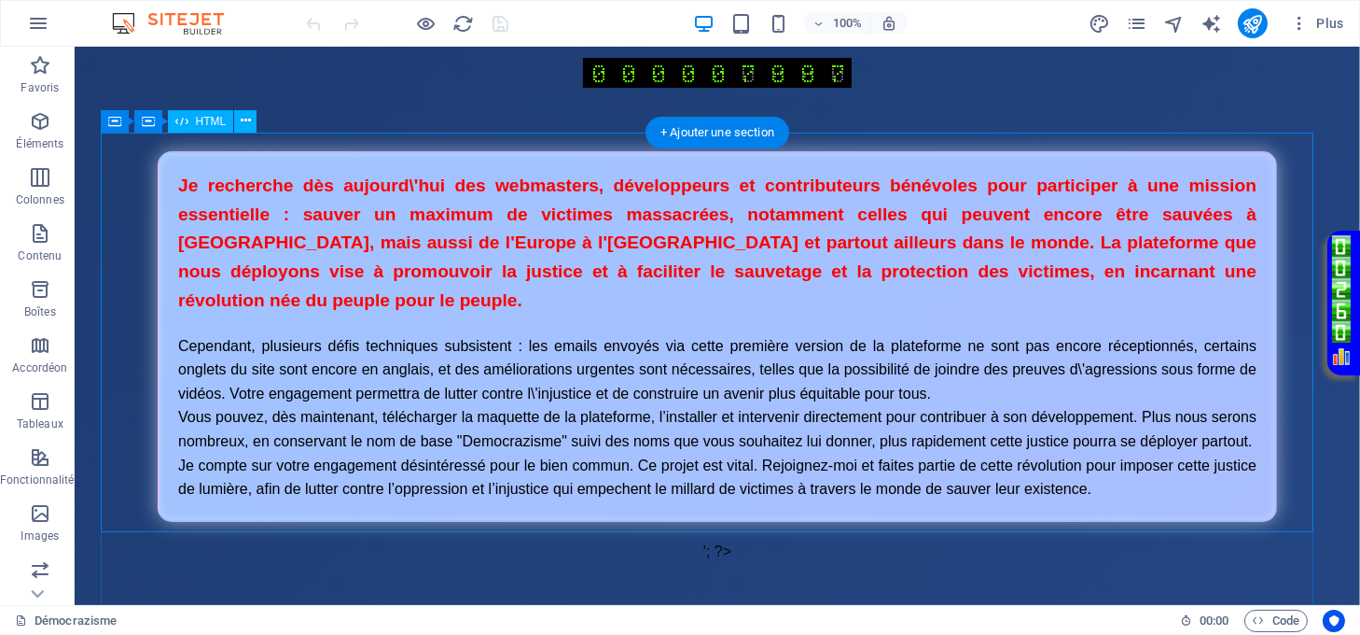
click at [623, 446] on div "Inscription Je recherche dès aujourd\'hui des webmasters, développeurs et contr…" at bounding box center [718, 356] width 1234 height 411
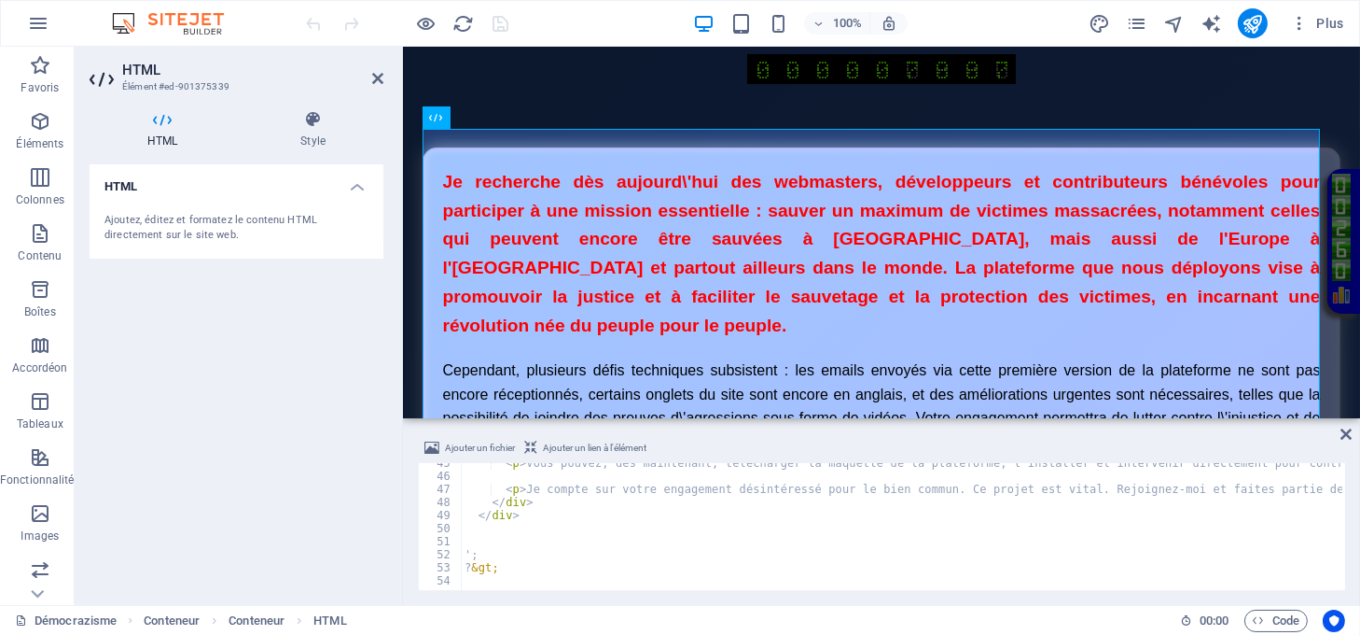
scroll to position [580, 0]
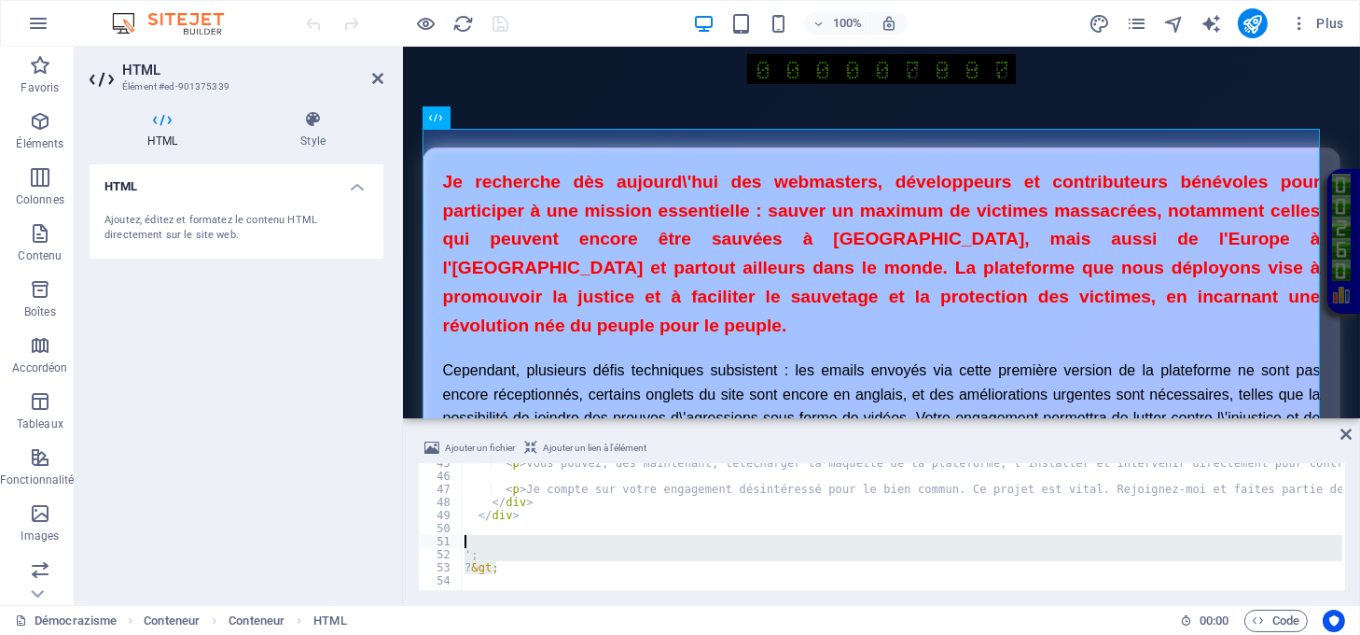
drag, startPoint x: 510, startPoint y: 565, endPoint x: 466, endPoint y: 546, distance: 48.9
click at [511, 573] on div "< p > Vous pouvez, dès maintenant, télécharger la maquette de la plateforme, l’…" at bounding box center [902, 526] width 882 height 127
drag, startPoint x: 514, startPoint y: 572, endPoint x: 467, endPoint y: 547, distance: 53.0
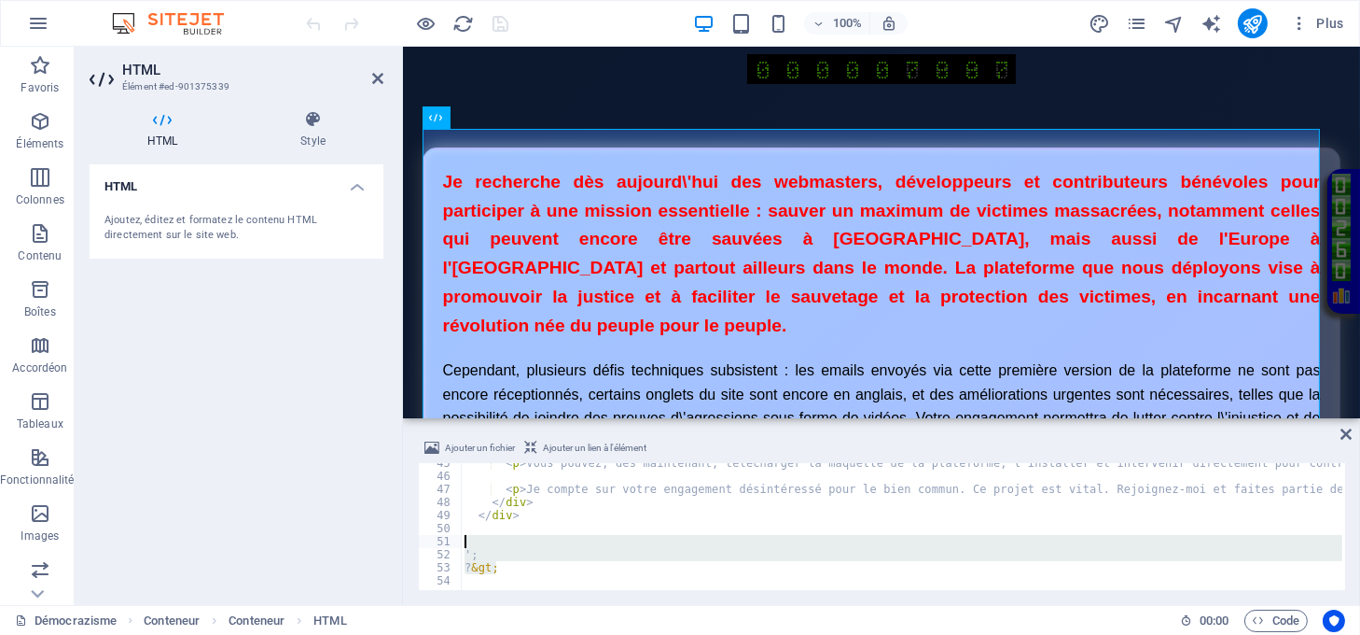
type textarea "';"
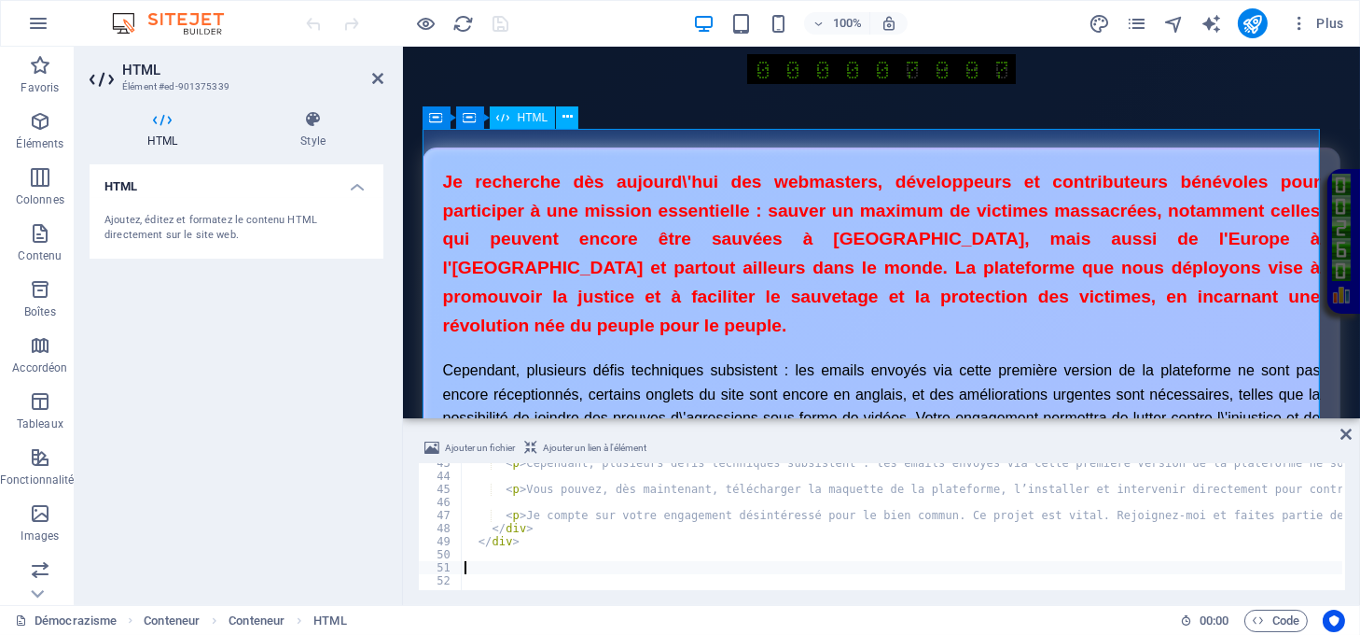
scroll to position [554, 0]
click at [1344, 443] on aside "Ajouter un fichier Ajouter un lien à l'élément 43 44 45 46 47 48 49 50 51 52 < …" at bounding box center [881, 511] width 957 height 187
click at [1347, 437] on icon at bounding box center [1346, 433] width 11 height 15
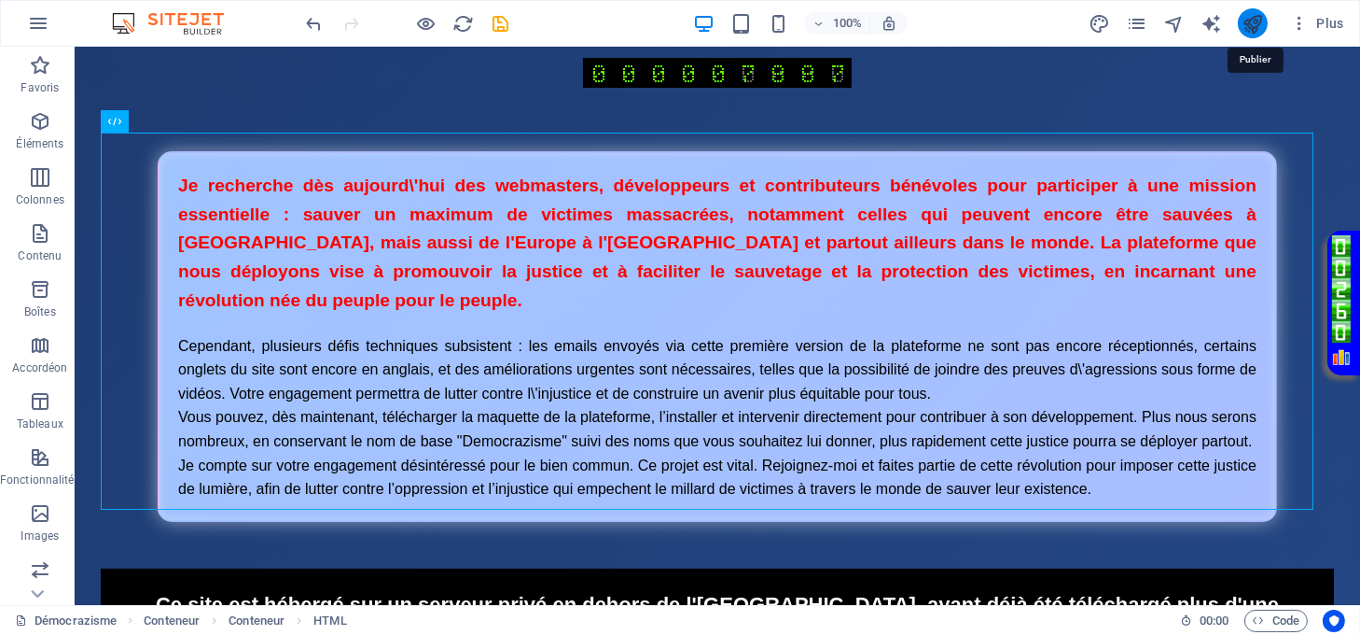
click at [1250, 30] on icon "publish" at bounding box center [1252, 23] width 21 height 21
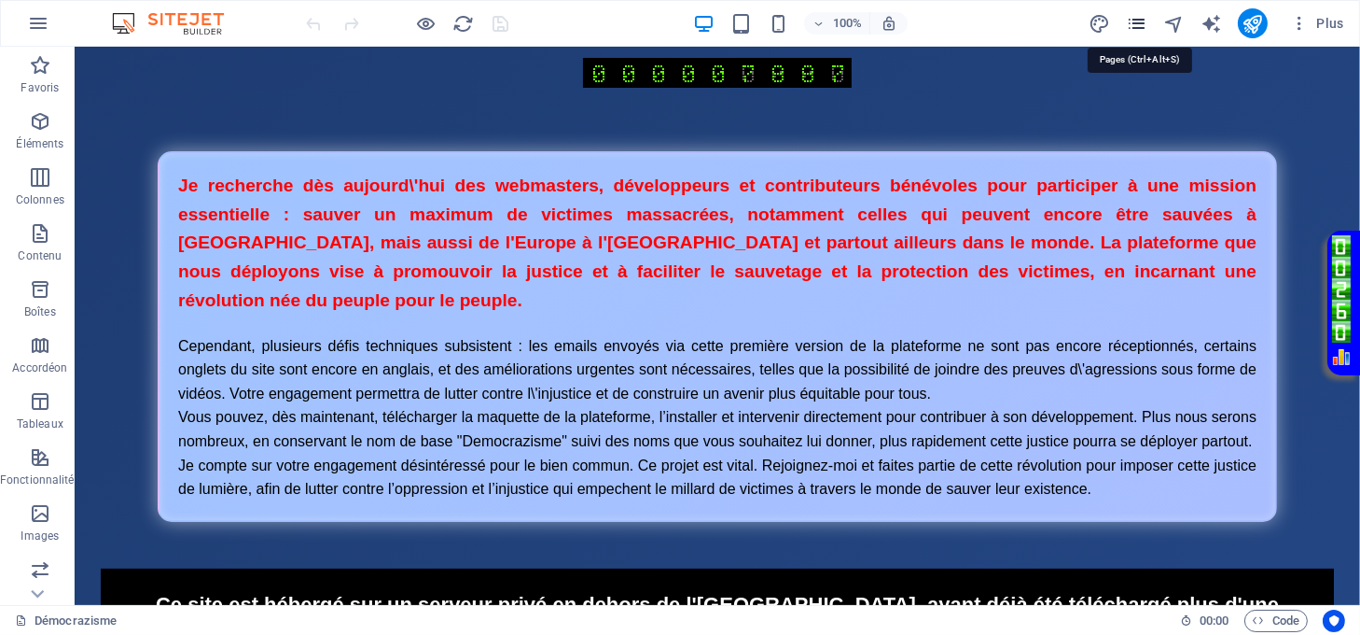
click at [1137, 27] on icon "pages" at bounding box center [1136, 23] width 21 height 21
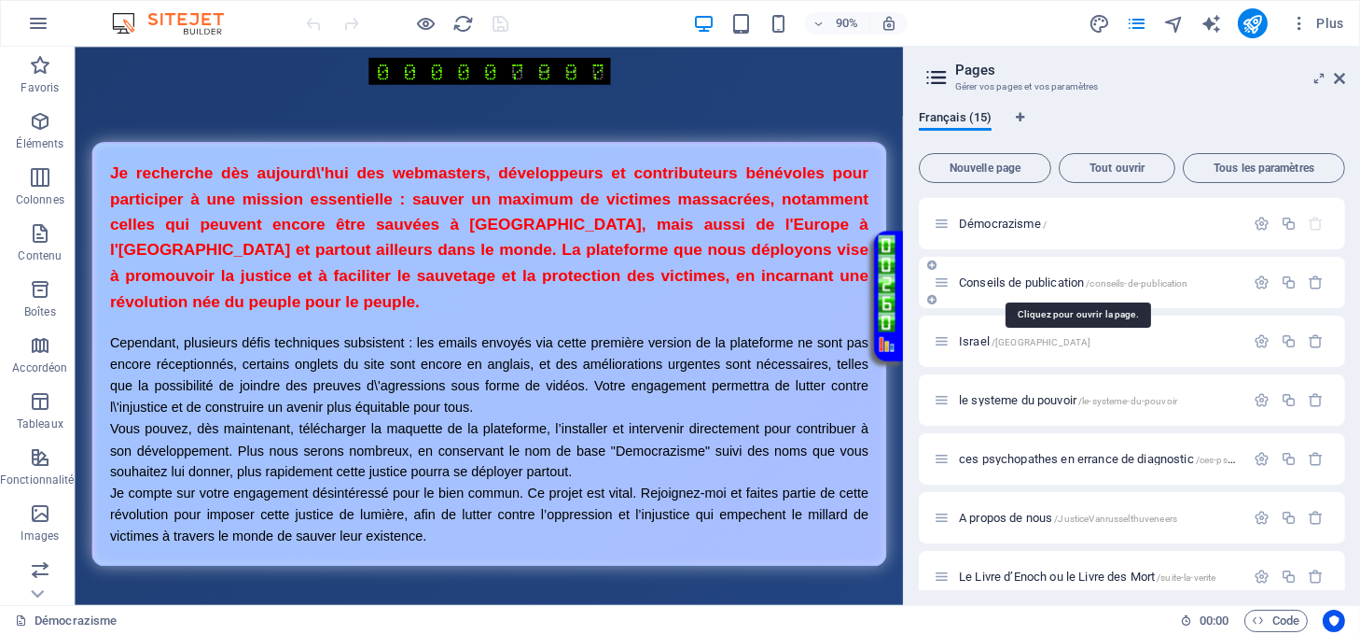
click at [1009, 282] on span "Conseils de publication /conseils-de-publication" at bounding box center [1074, 282] width 230 height 14
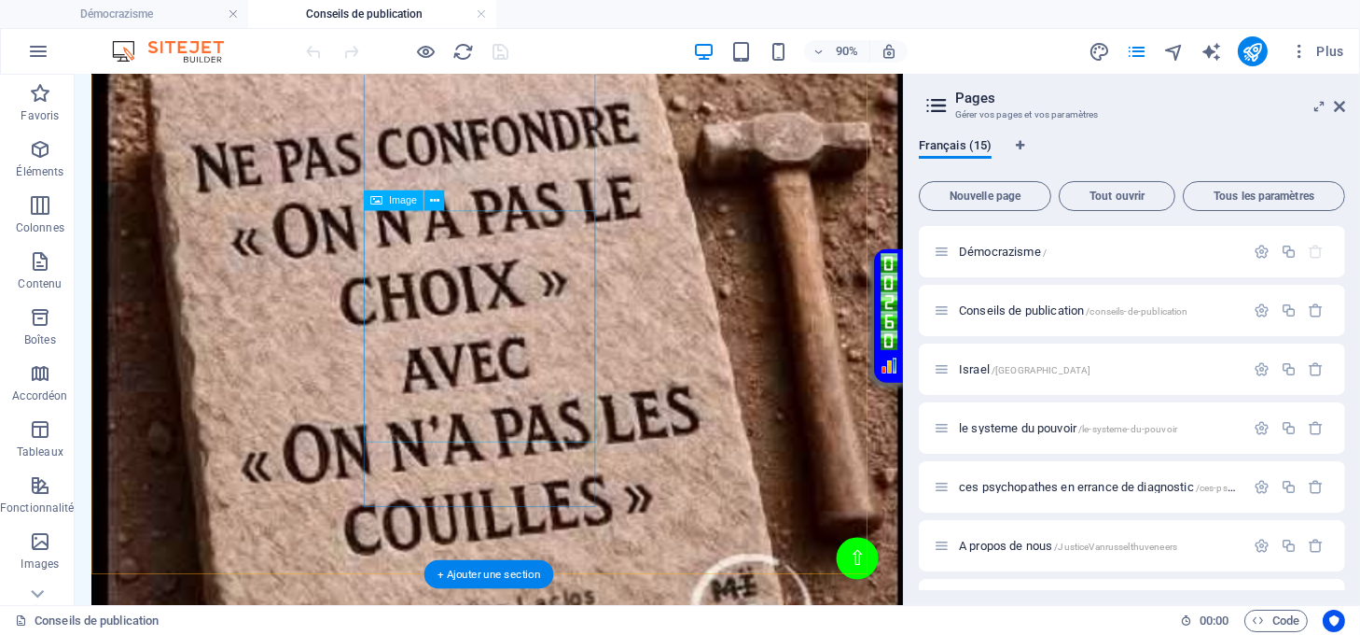
scroll to position [995, 0]
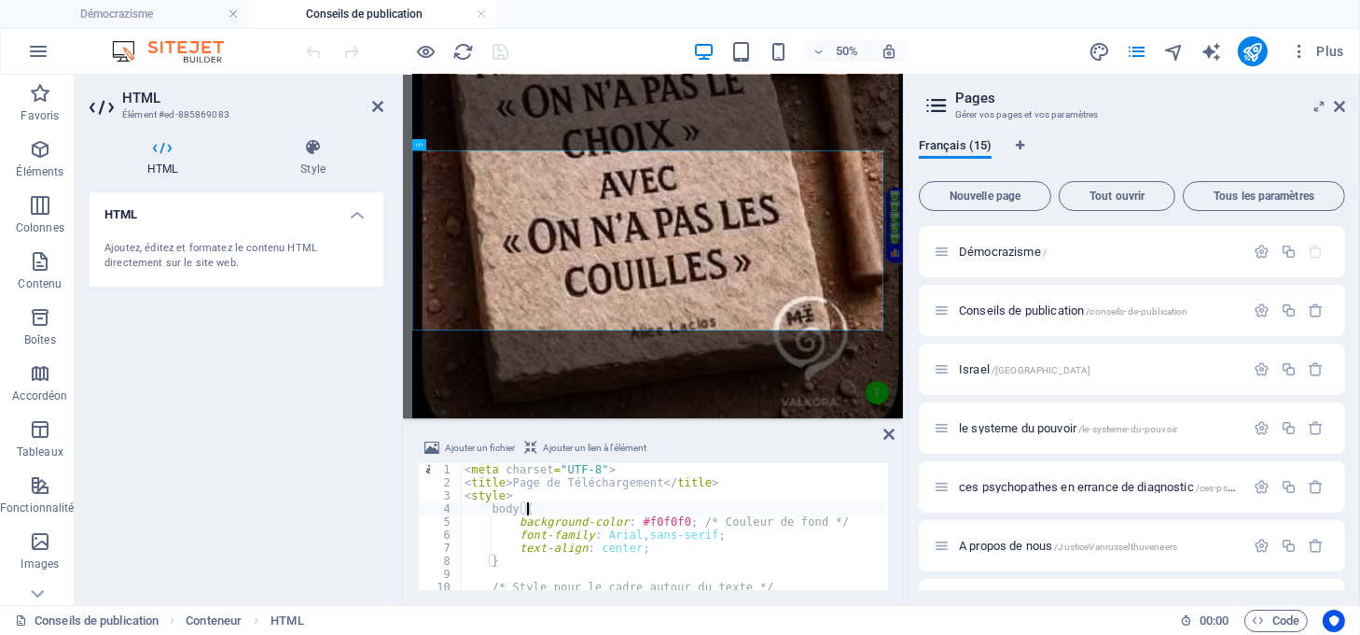
type textarea "</a> </div>"
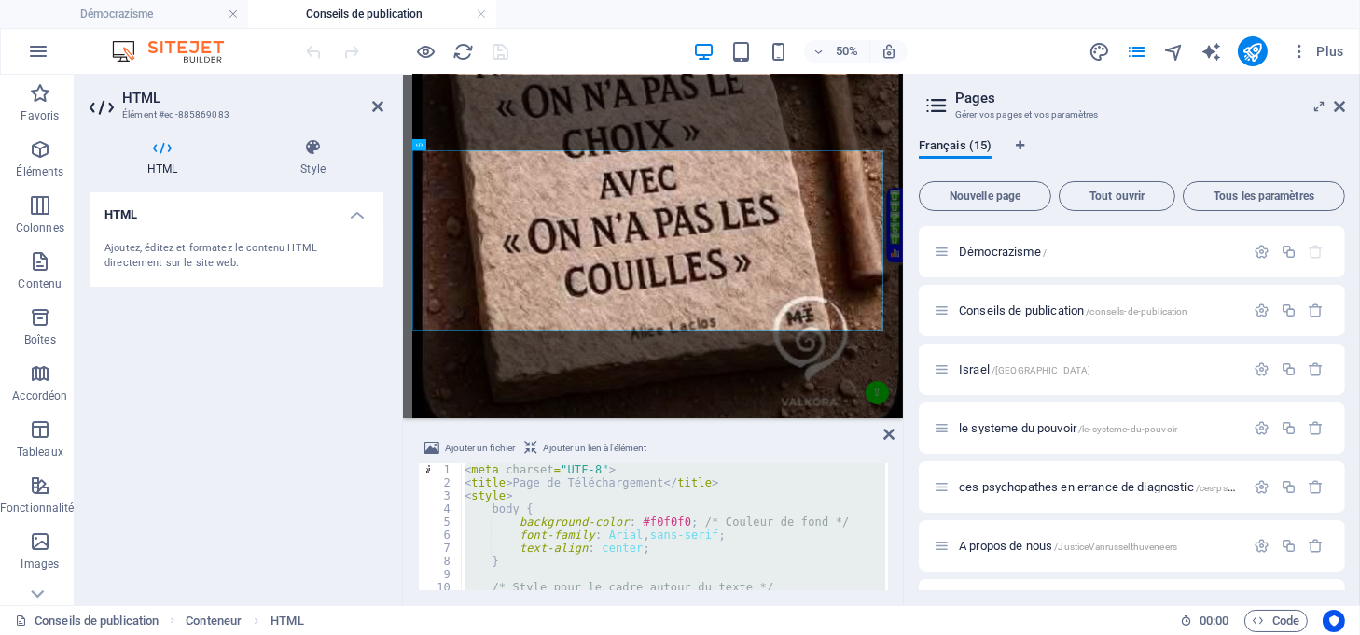
paste textarea
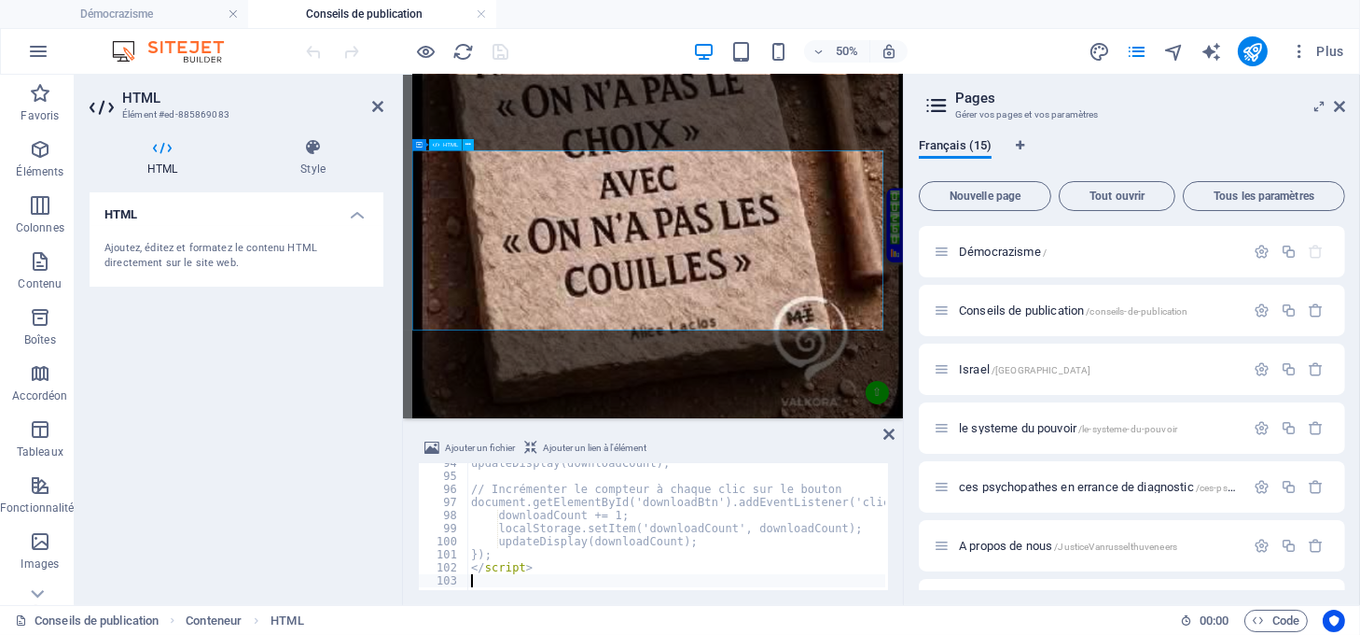
scroll to position [1221, 0]
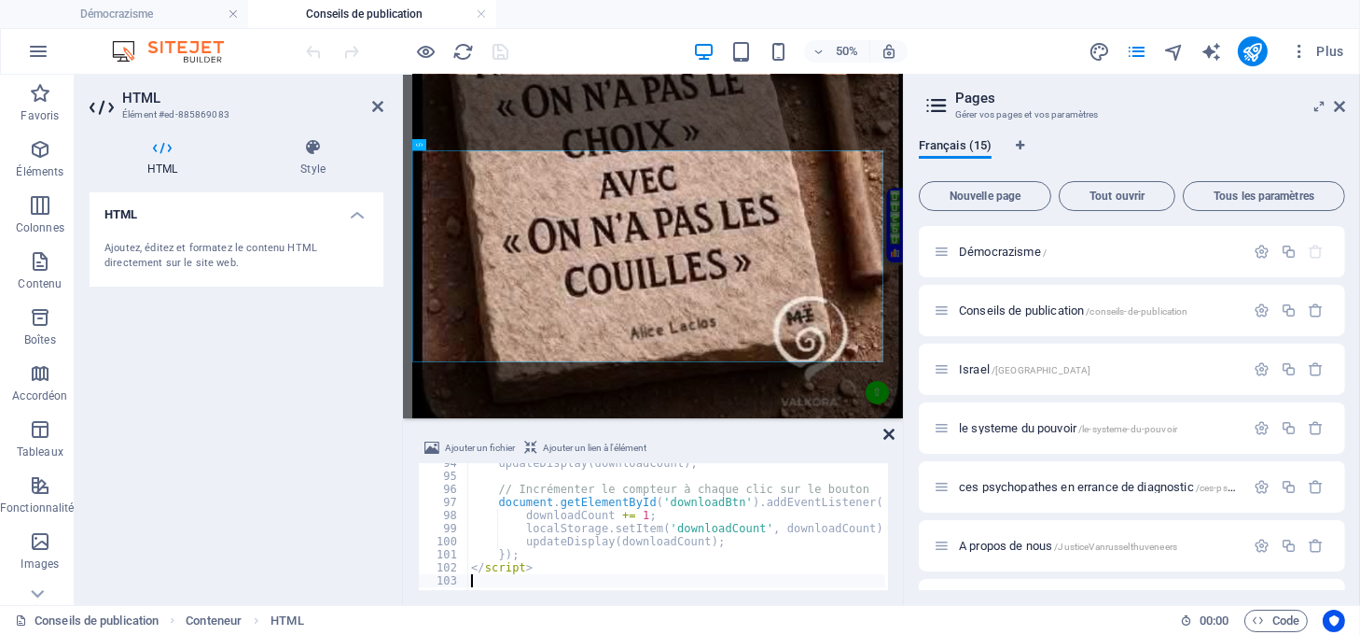
click at [892, 435] on icon at bounding box center [889, 433] width 11 height 15
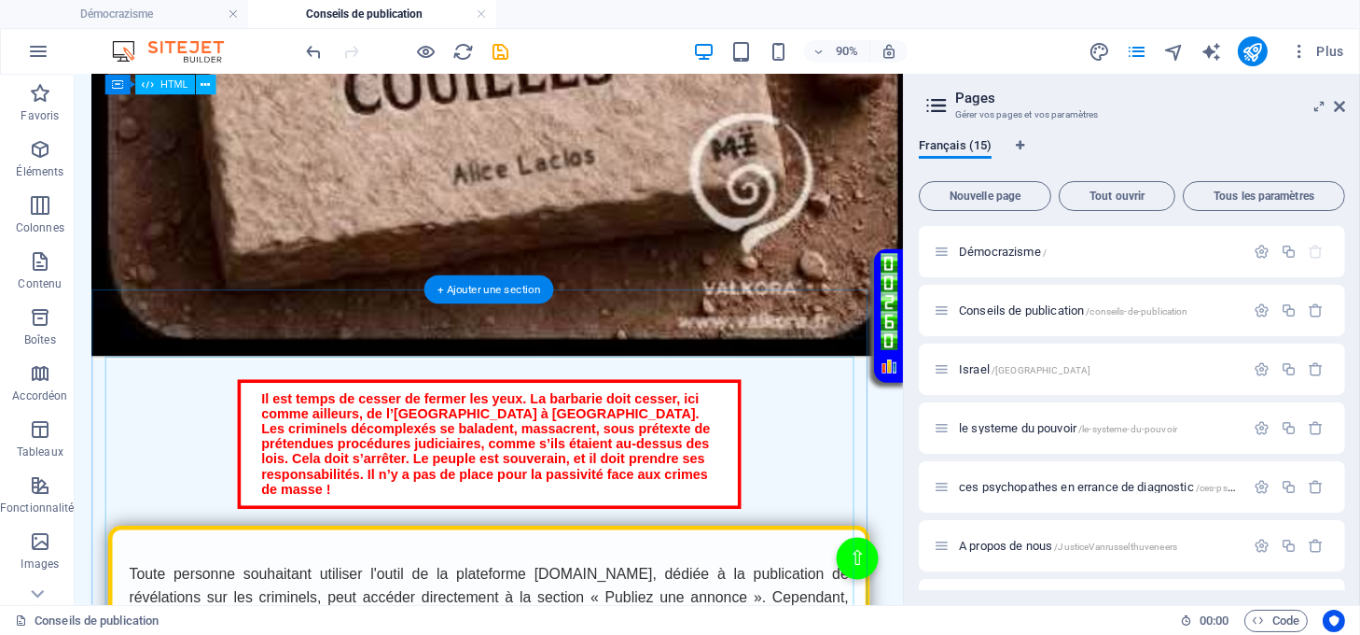
scroll to position [1368, 0]
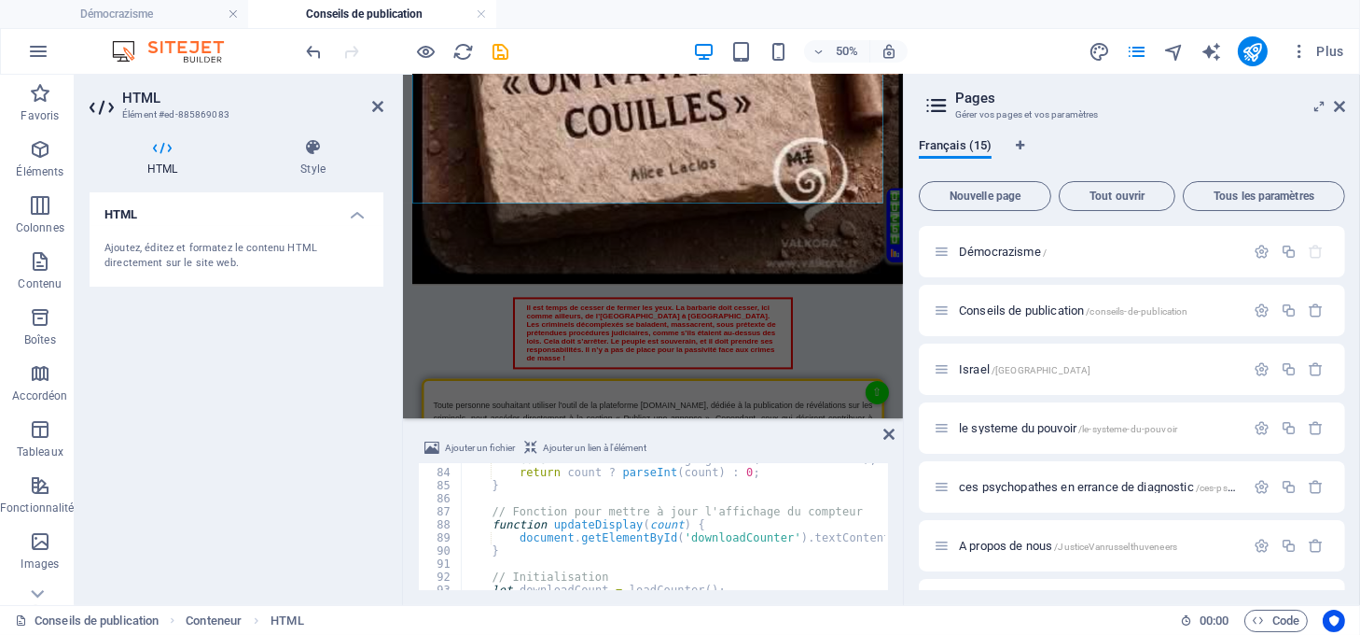
scroll to position [1011, 0]
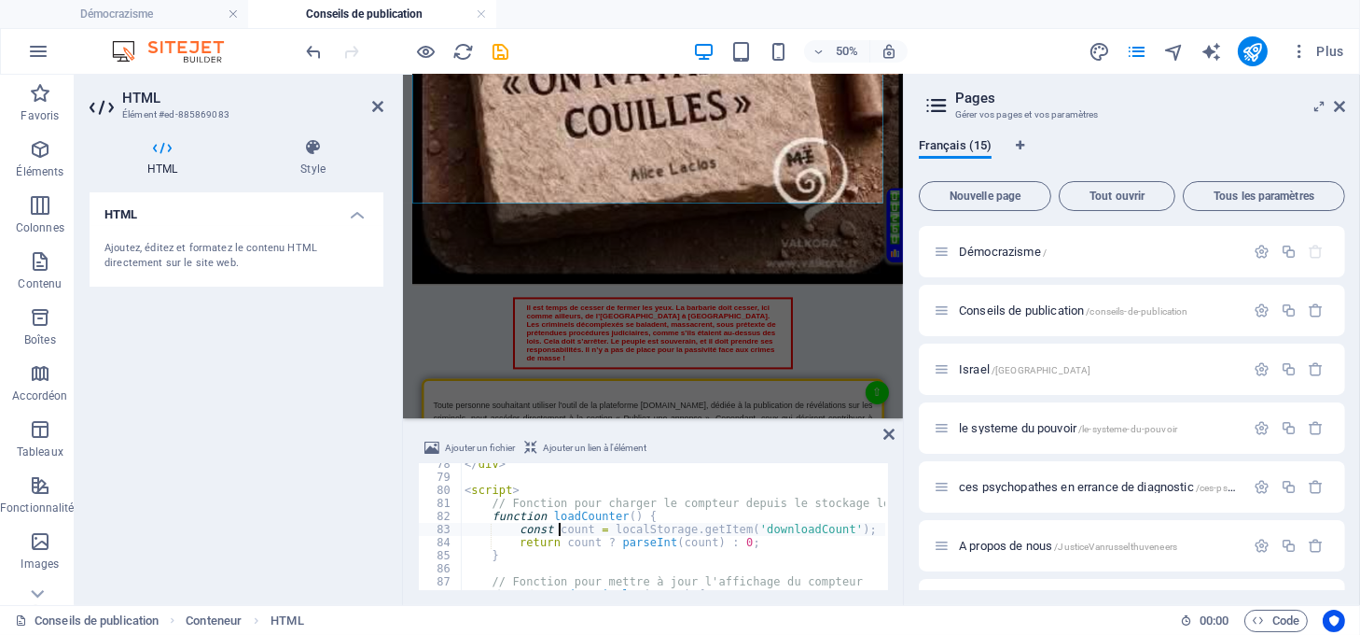
paste textarea
type textarea "ount = localStorage.getItem('downloadCount');"
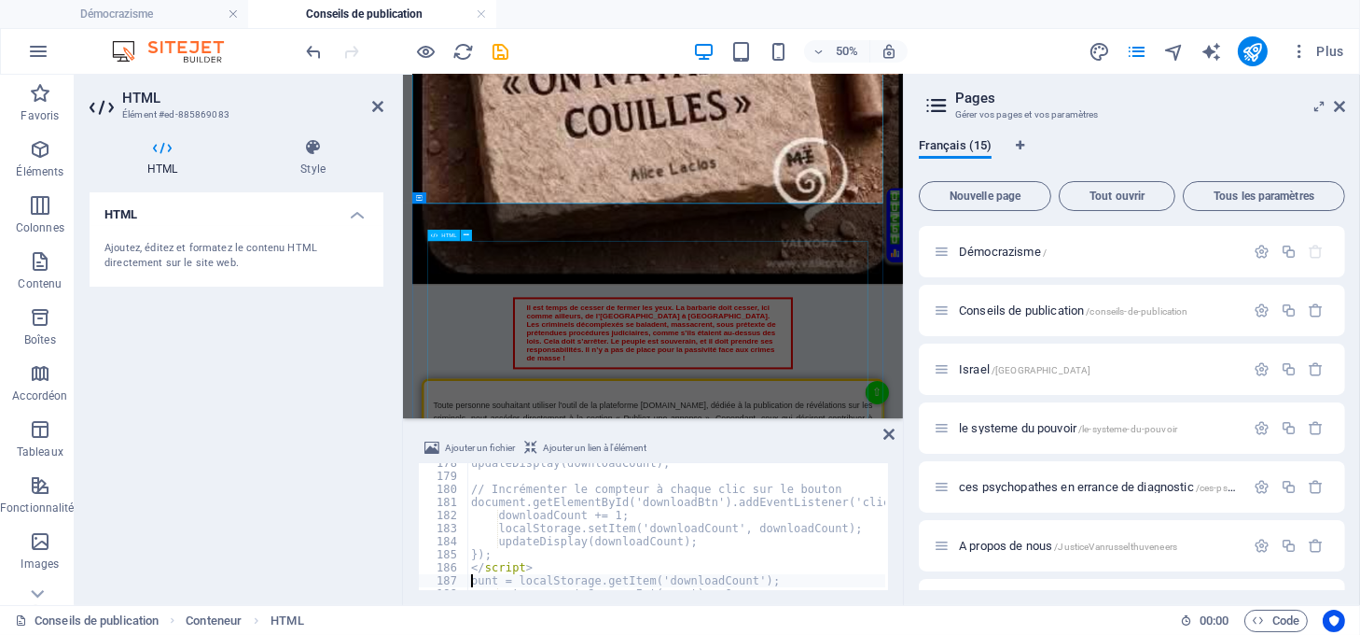
scroll to position [2318, 0]
click at [888, 435] on icon at bounding box center [889, 433] width 11 height 15
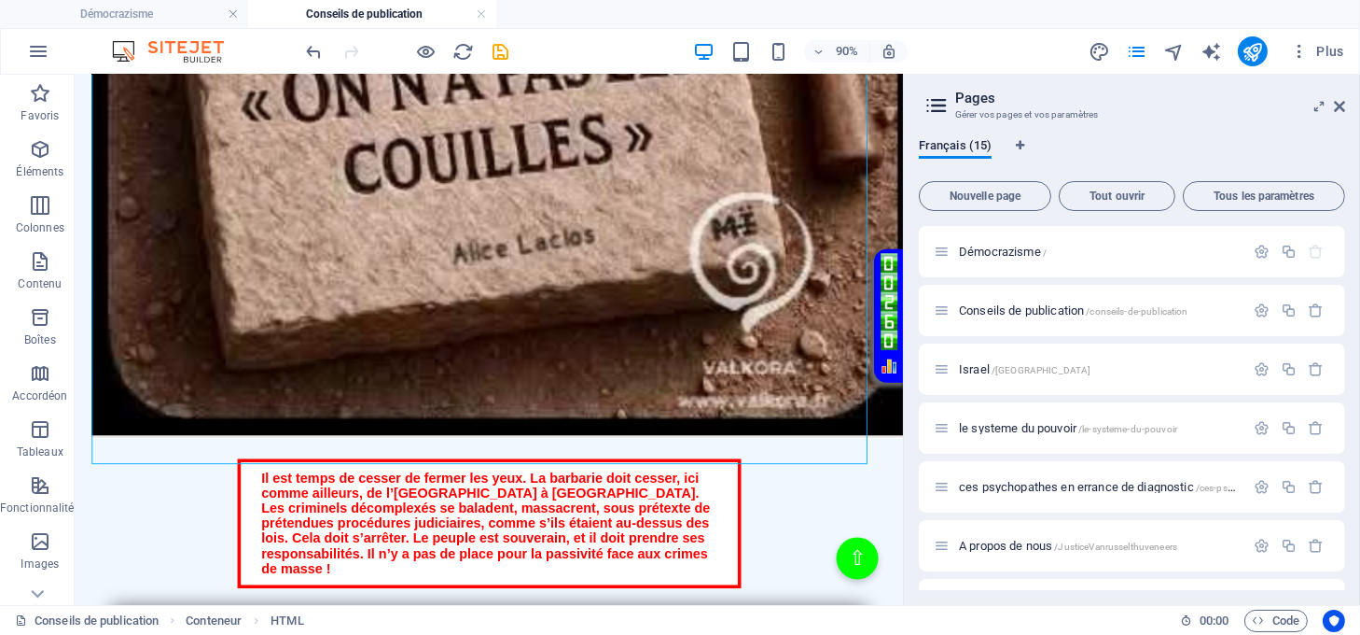
scroll to position [1368, 0]
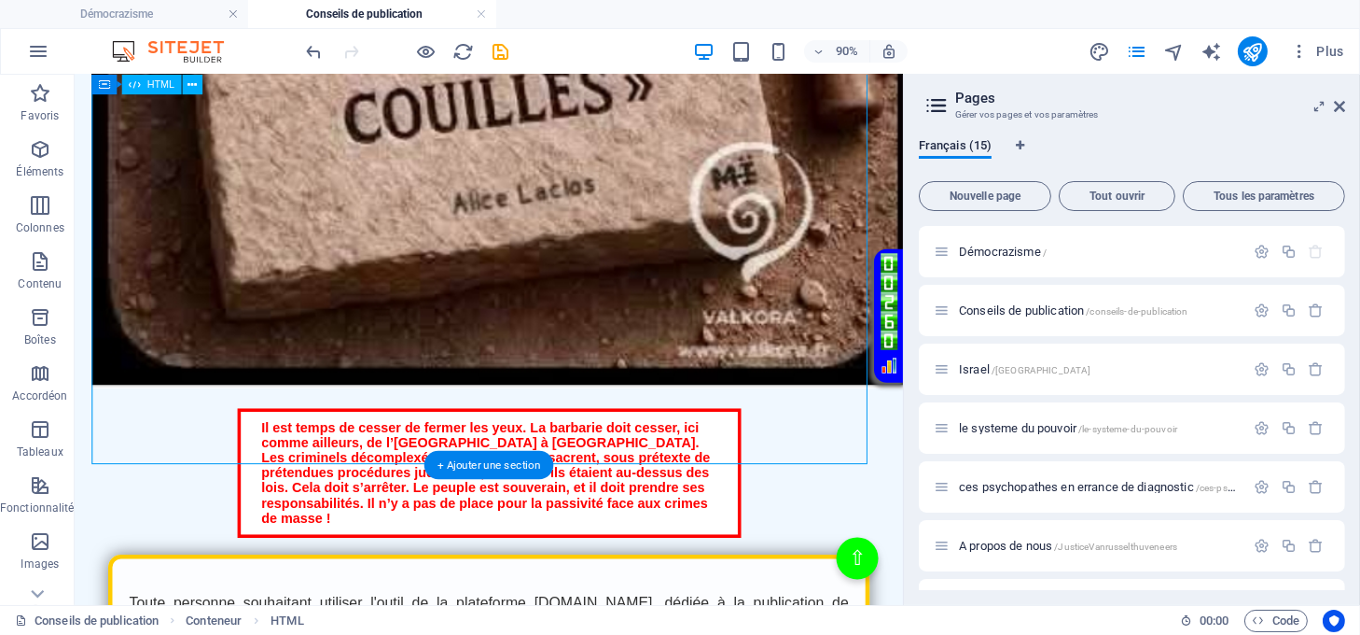
drag, startPoint x: 515, startPoint y: 361, endPoint x: 212, endPoint y: 591, distance: 380.3
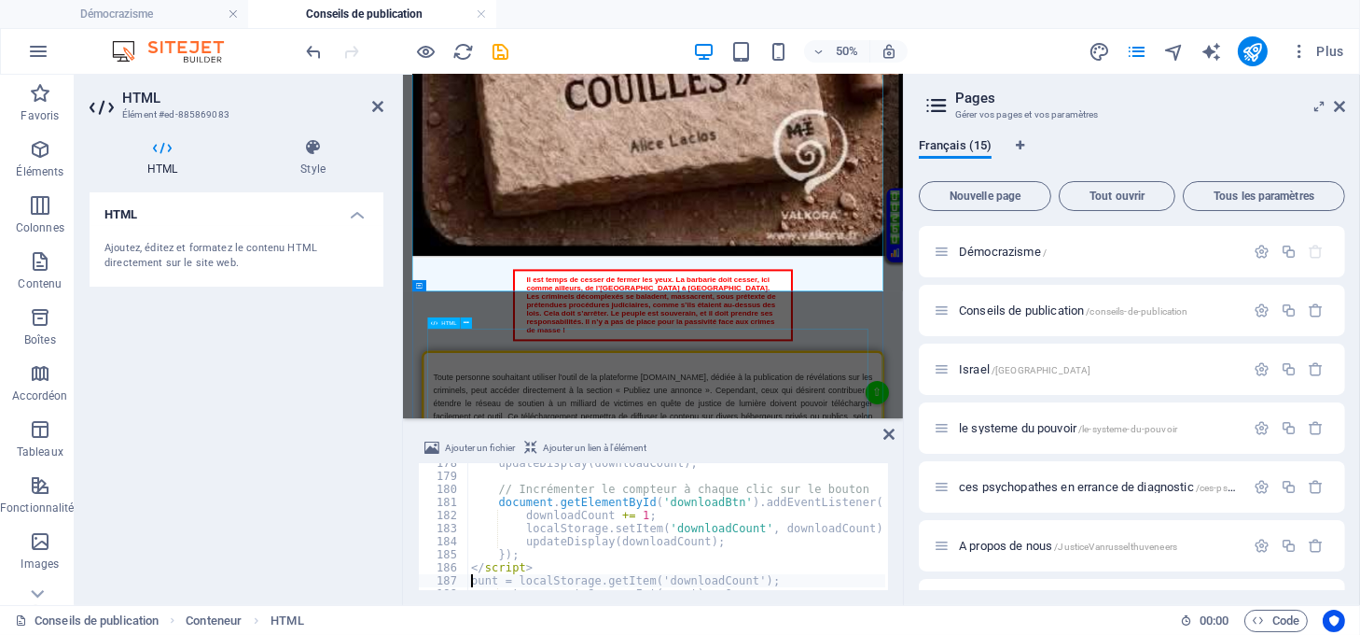
scroll to position [1312, 0]
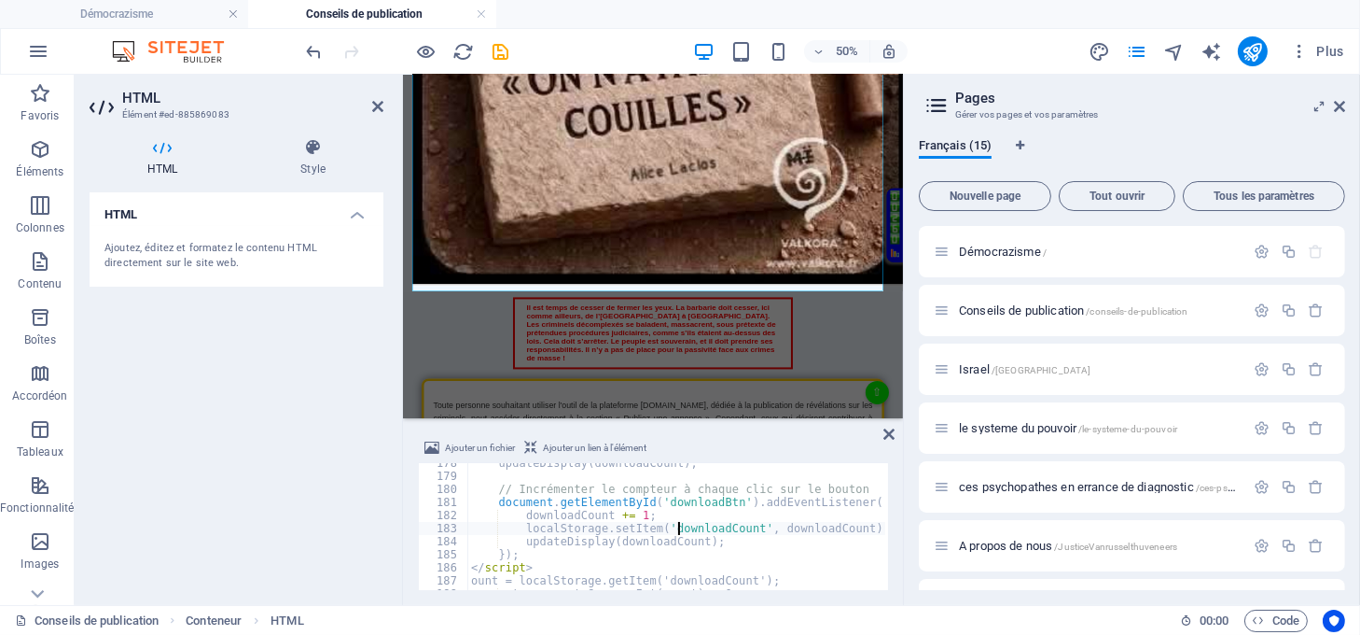
type textarea "</script>"
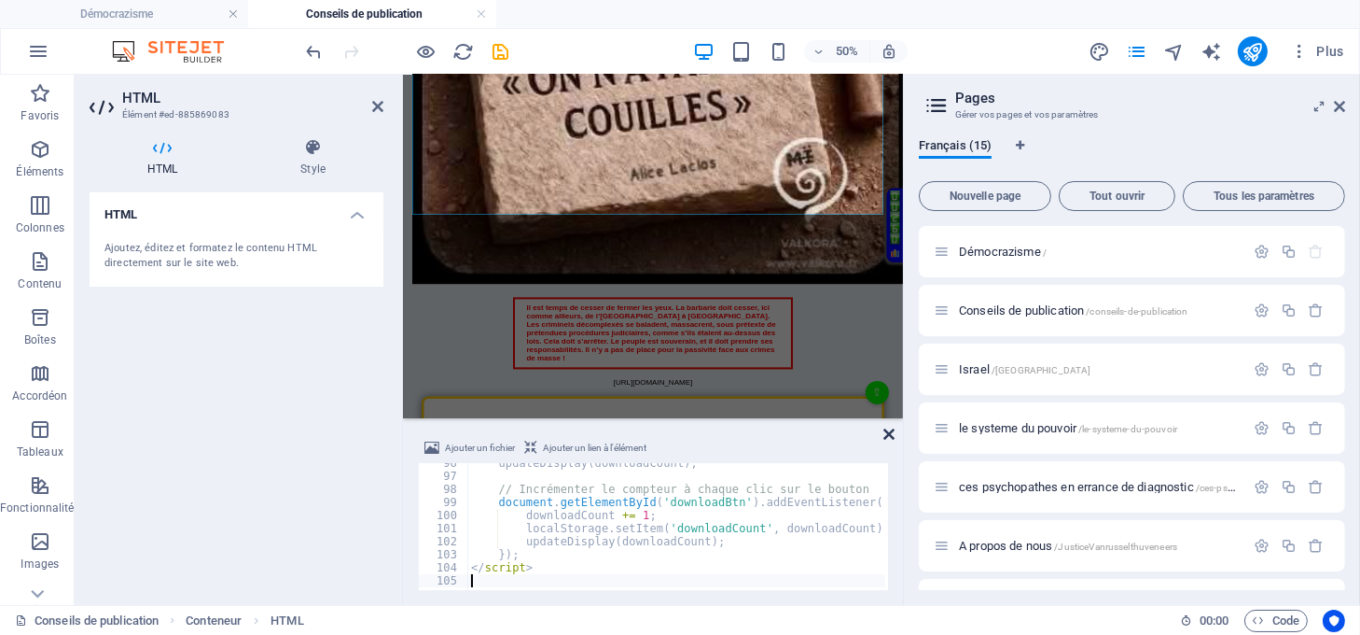
click at [884, 436] on icon at bounding box center [889, 433] width 11 height 15
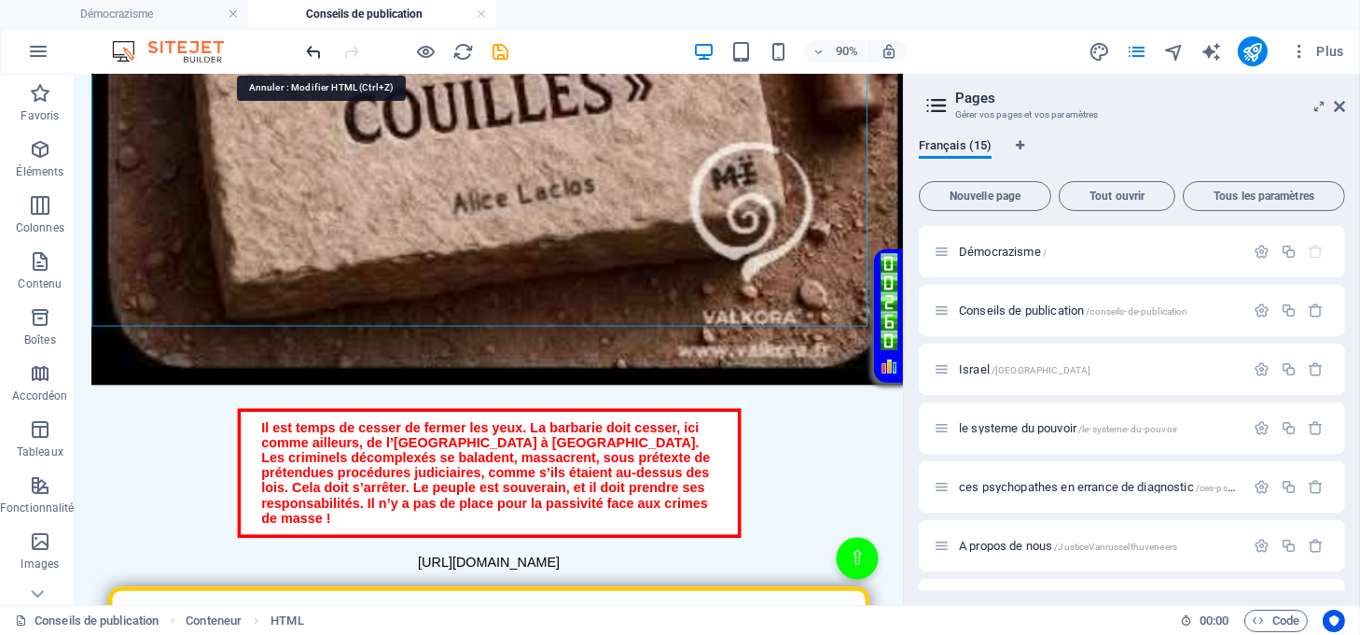
click at [323, 49] on icon "undo" at bounding box center [314, 51] width 21 height 21
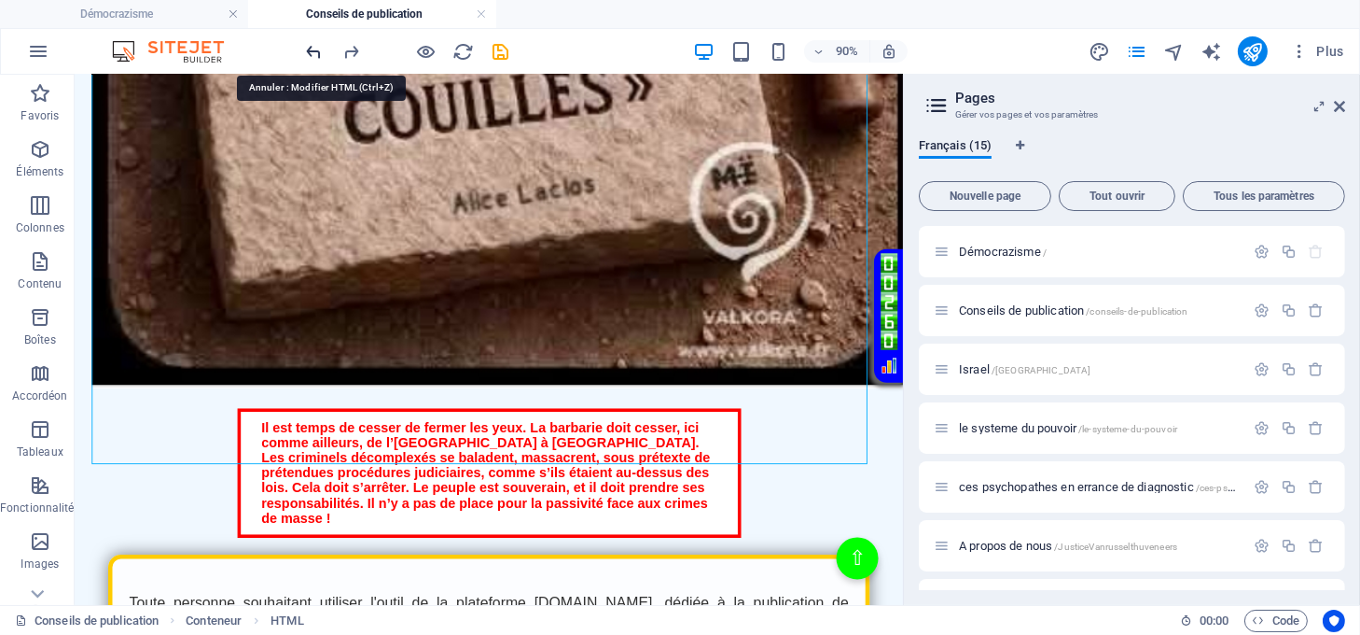
click at [323, 49] on icon "undo" at bounding box center [314, 51] width 21 height 21
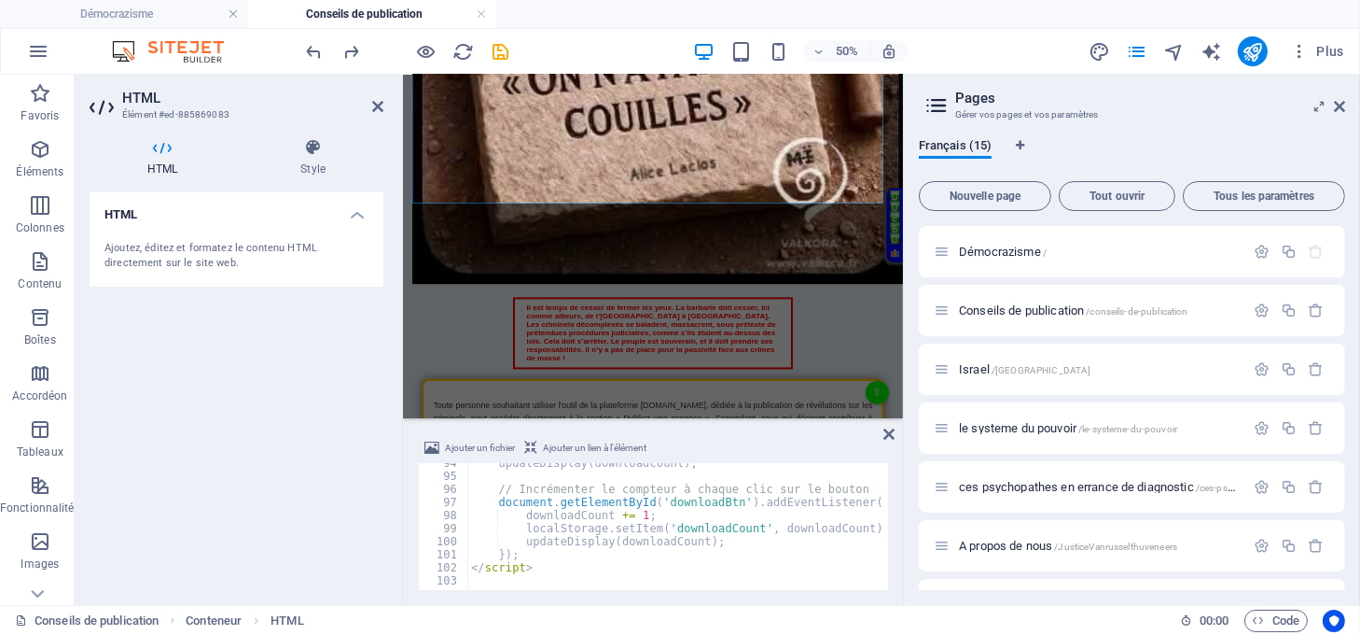
scroll to position [1221, 0]
type textarea "</script>"
click at [890, 435] on icon at bounding box center [889, 433] width 11 height 15
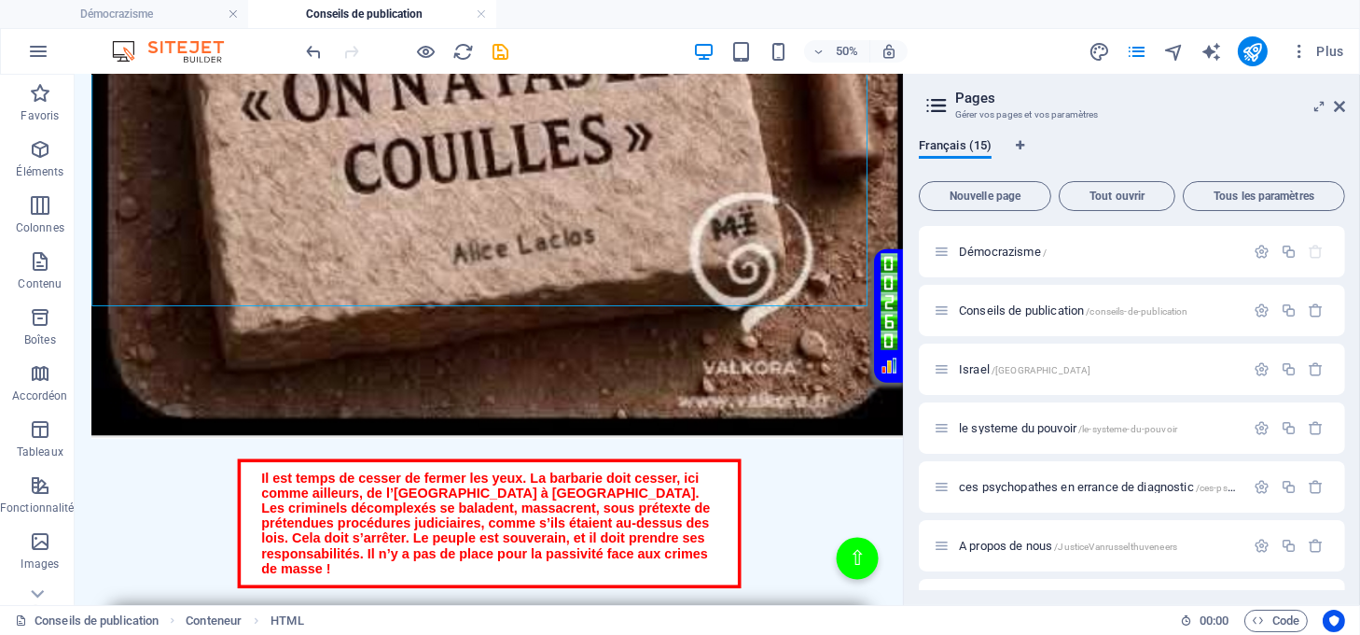
scroll to position [1368, 0]
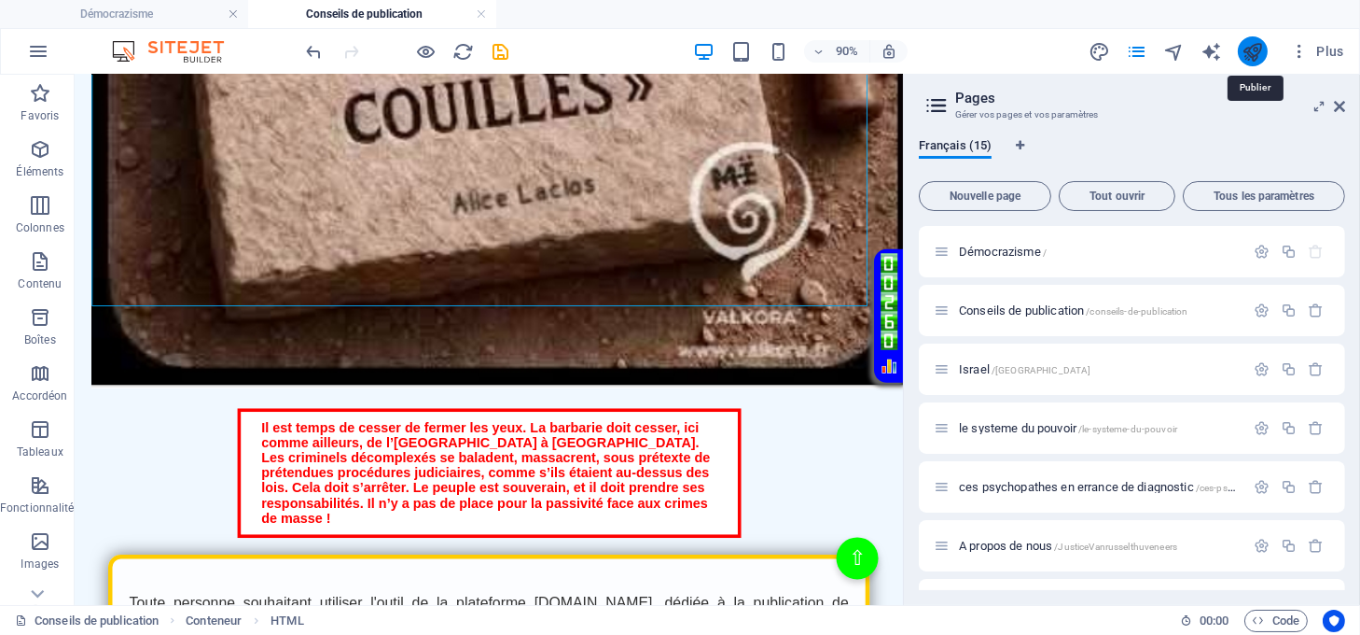
click at [1256, 52] on icon "publish" at bounding box center [1252, 51] width 21 height 21
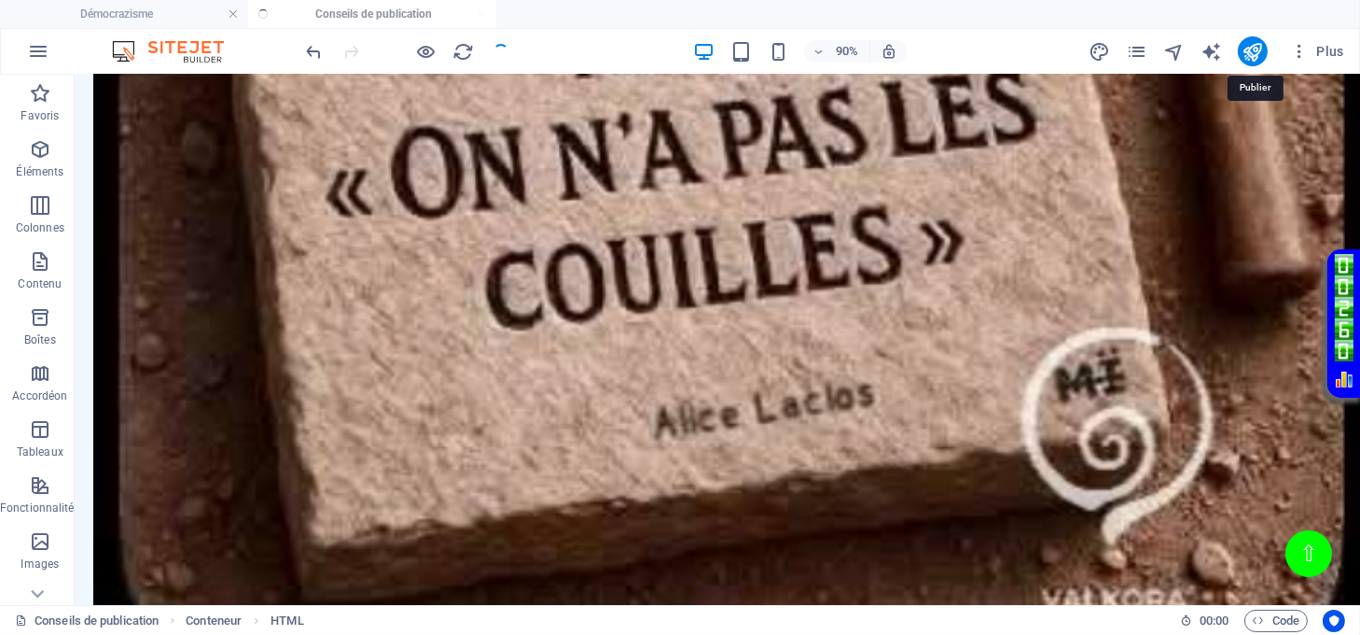
scroll to position [1312, 0]
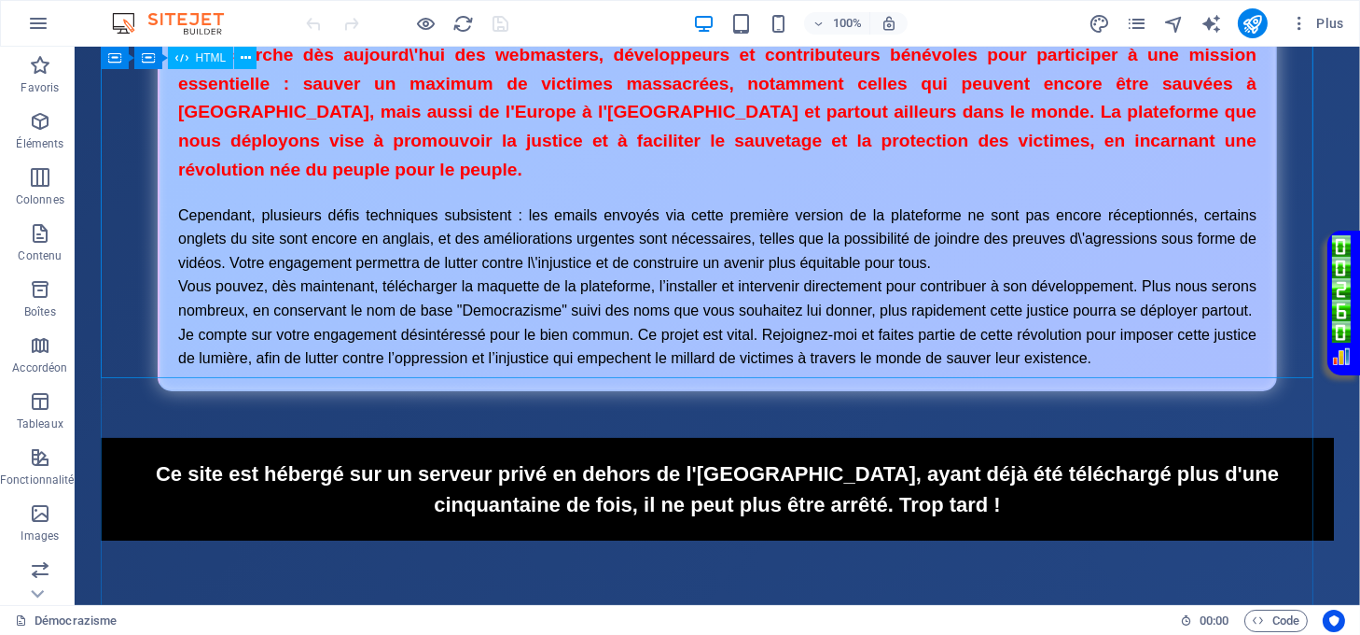
scroll to position [124, 0]
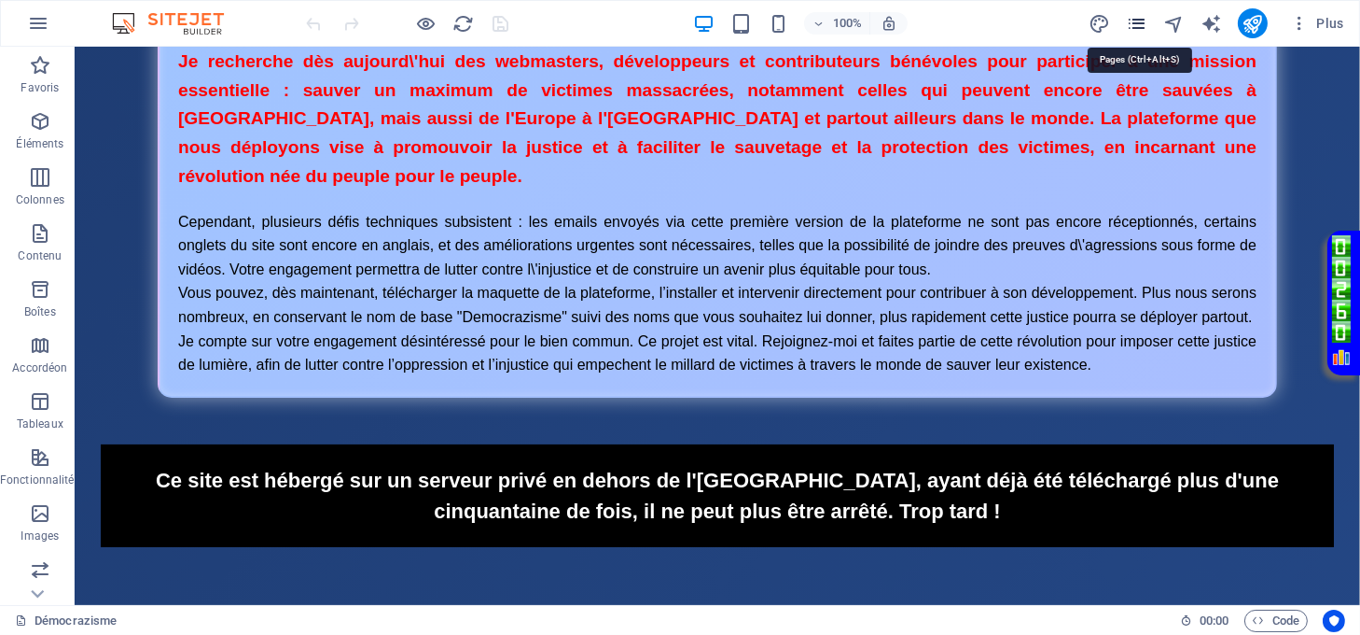
click at [1143, 22] on icon "pages" at bounding box center [1136, 23] width 21 height 21
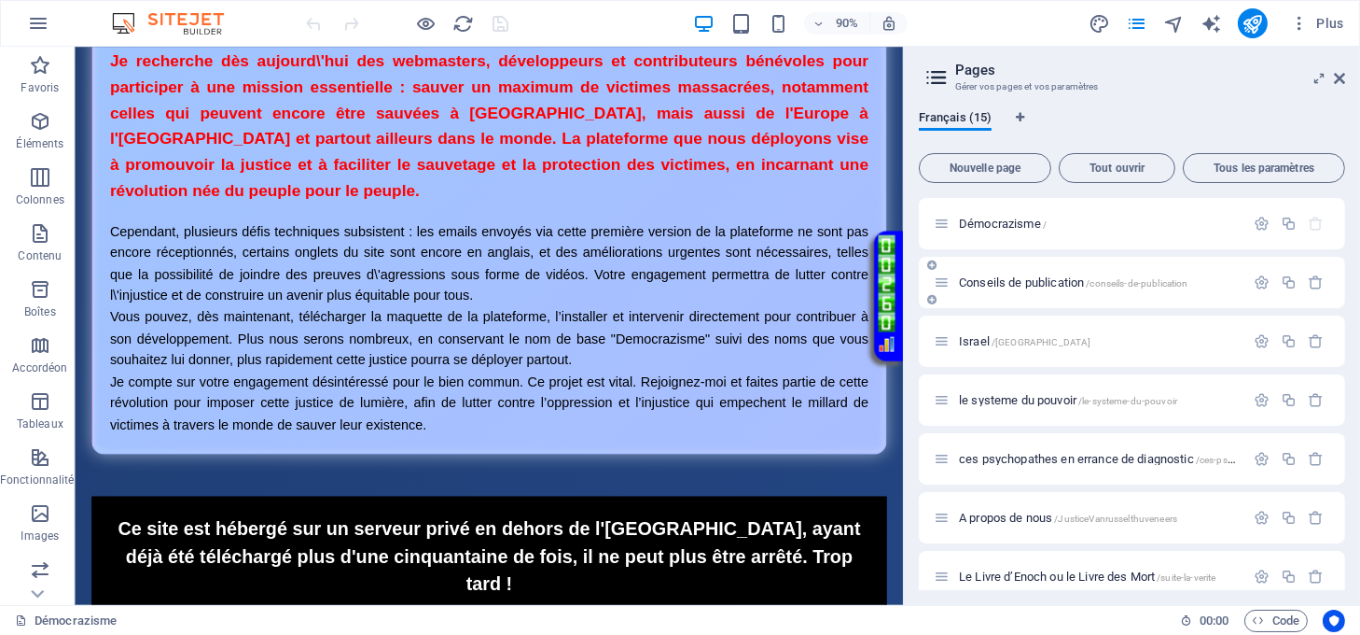
click at [1021, 278] on span "Conseils de publication /conseils-de-publication" at bounding box center [1074, 282] width 230 height 14
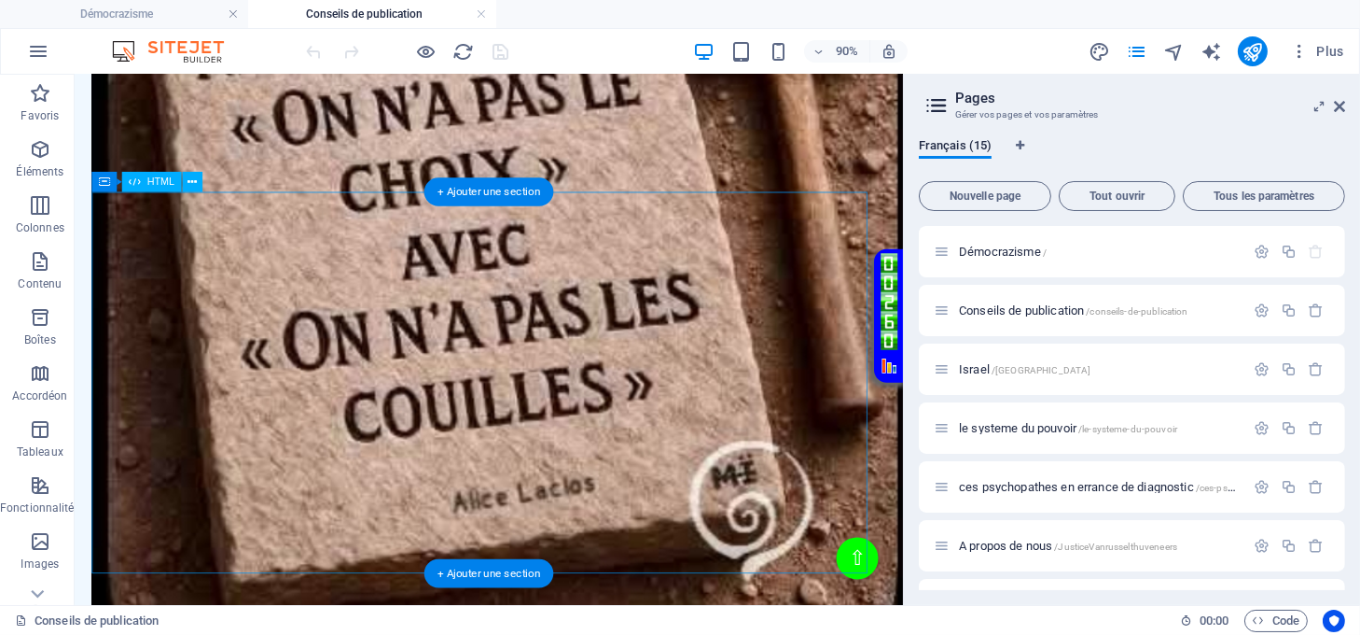
scroll to position [1120, 0]
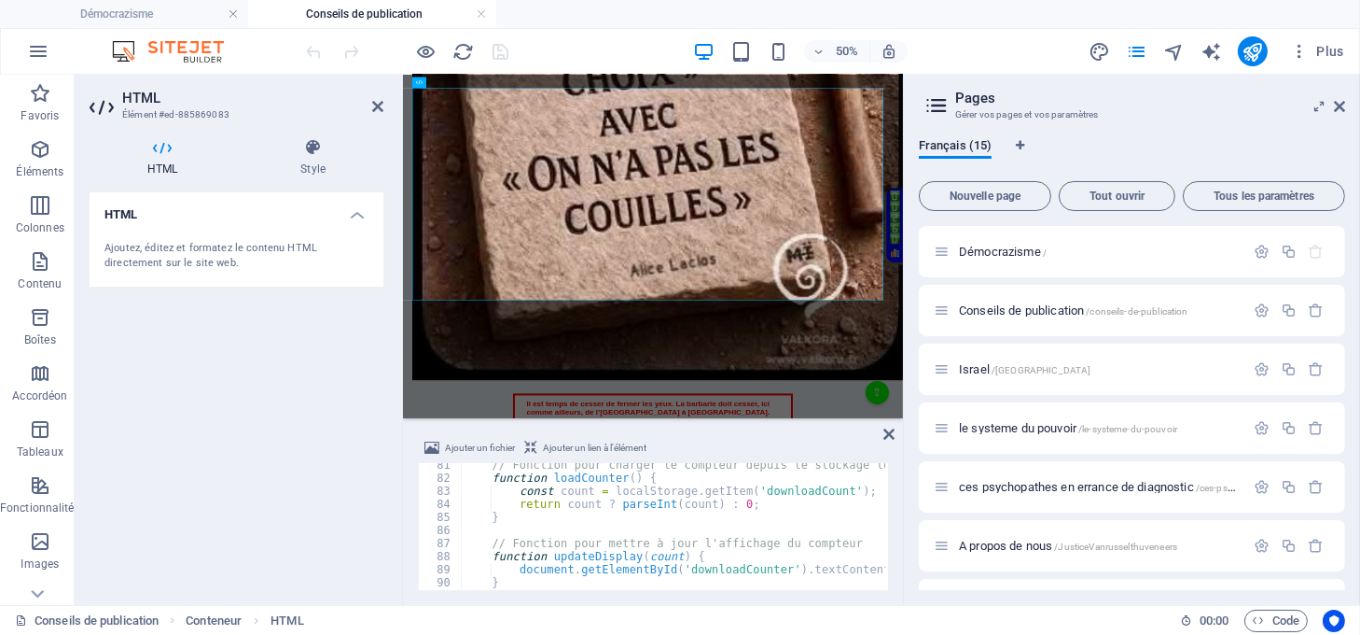
scroll to position [1049, 0]
click at [892, 433] on icon at bounding box center [889, 433] width 11 height 15
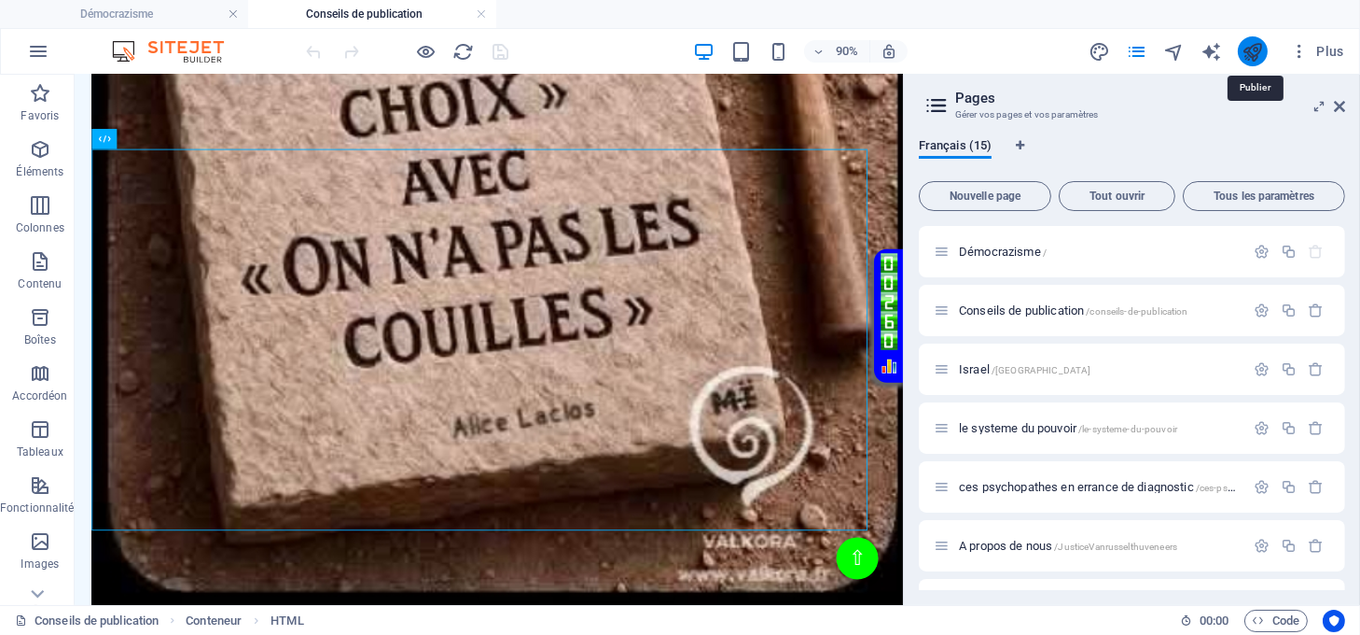
click at [1258, 49] on icon "publish" at bounding box center [1252, 51] width 21 height 21
